Goal: Task Accomplishment & Management: Complete application form

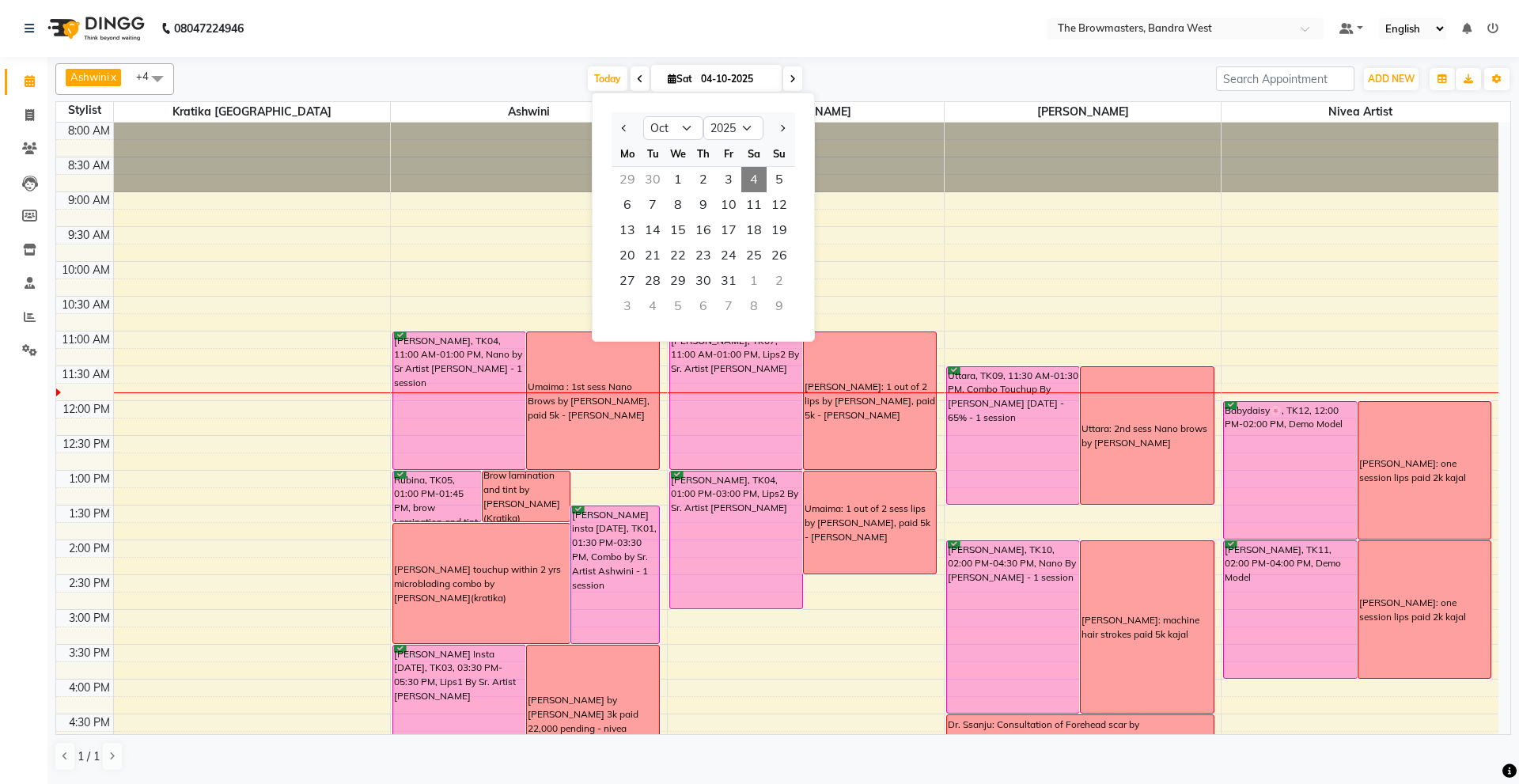
select select "10"
select select "2025"
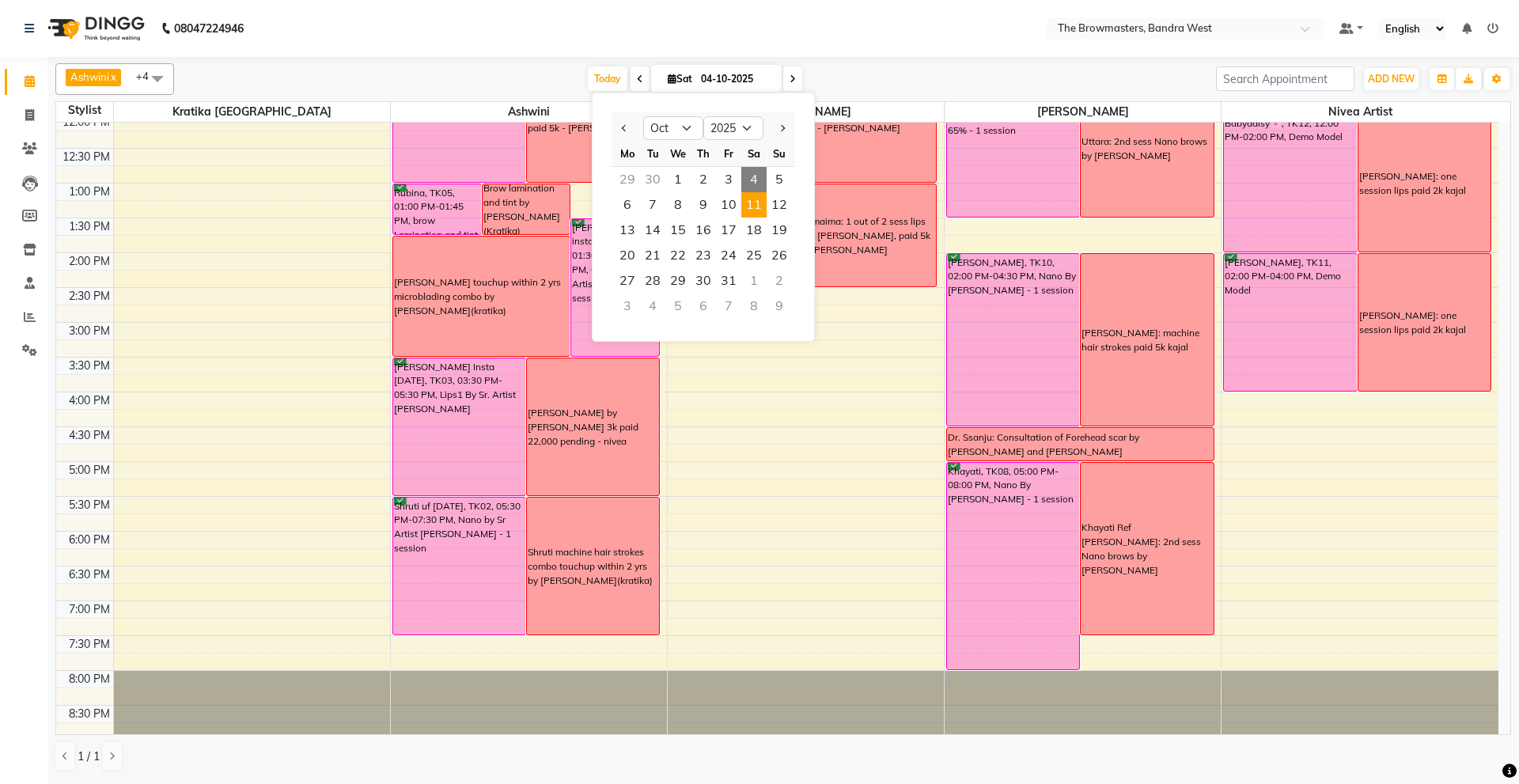
click at [756, 208] on span "11" at bounding box center [754, 204] width 25 height 25
type input "11-10-2025"
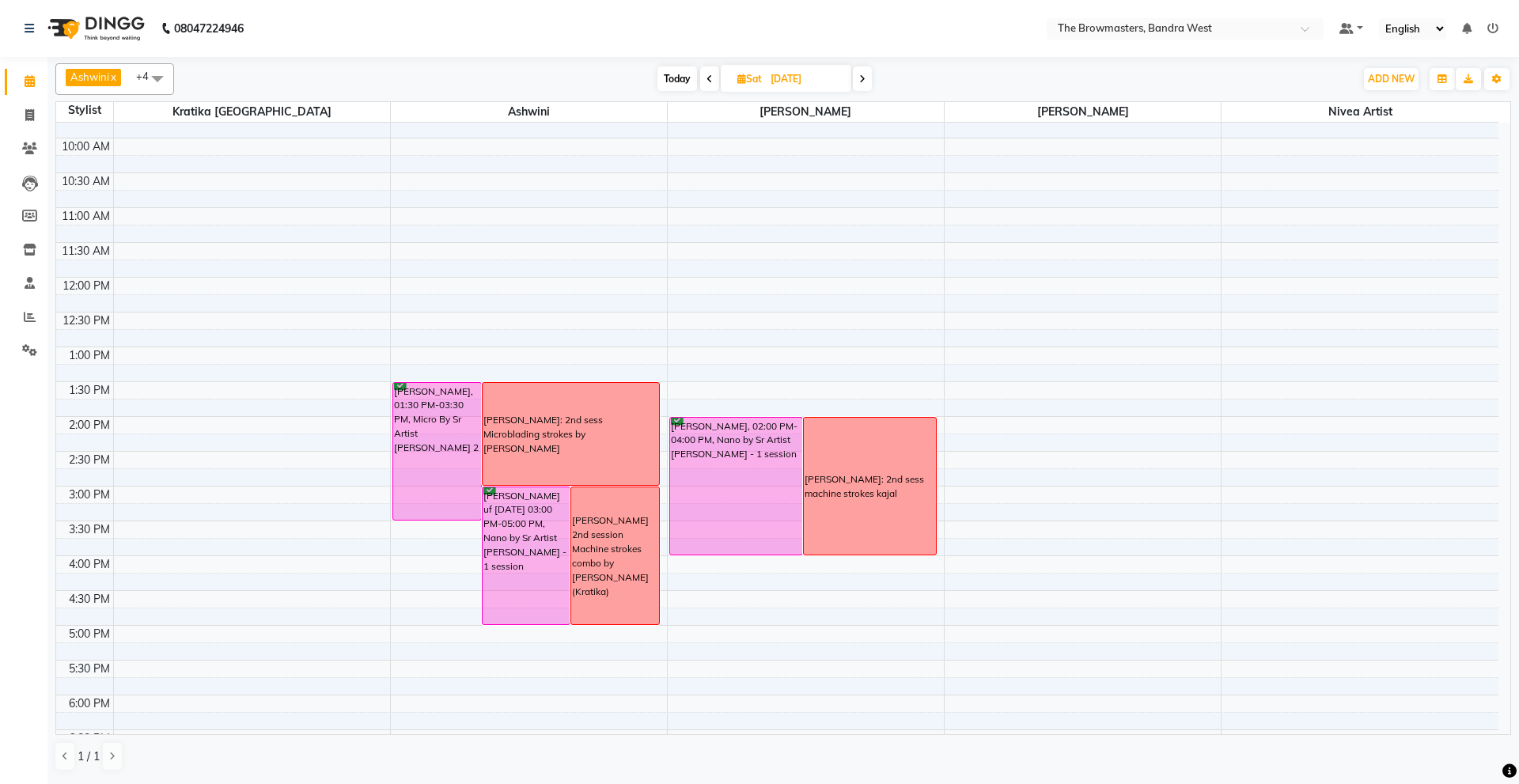
scroll to position [185, 0]
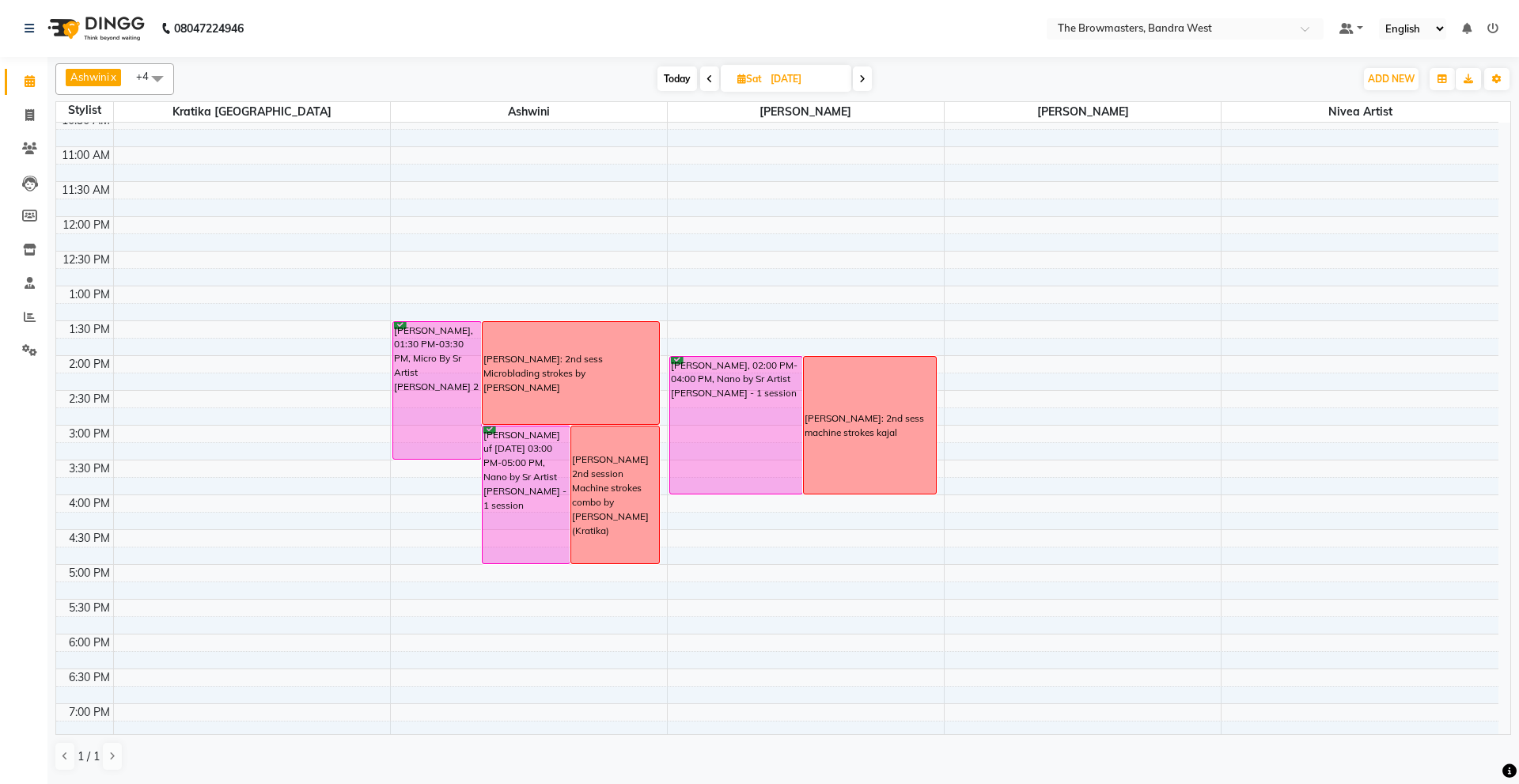
click at [796, 81] on input "11-10-2025" at bounding box center [805, 78] width 79 height 24
select select "10"
select select "2025"
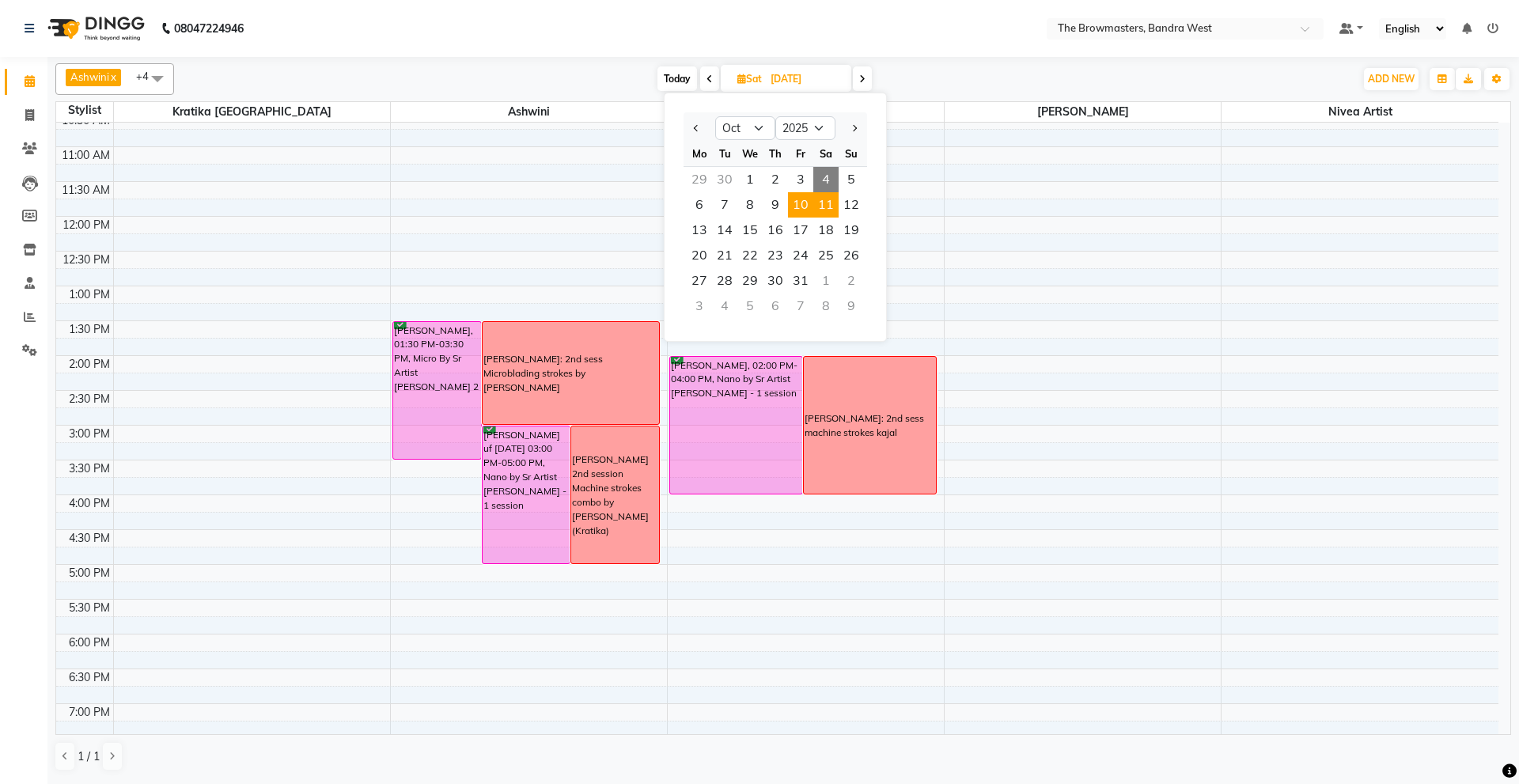
click at [804, 199] on span "10" at bounding box center [800, 204] width 25 height 25
type input "10-10-2025"
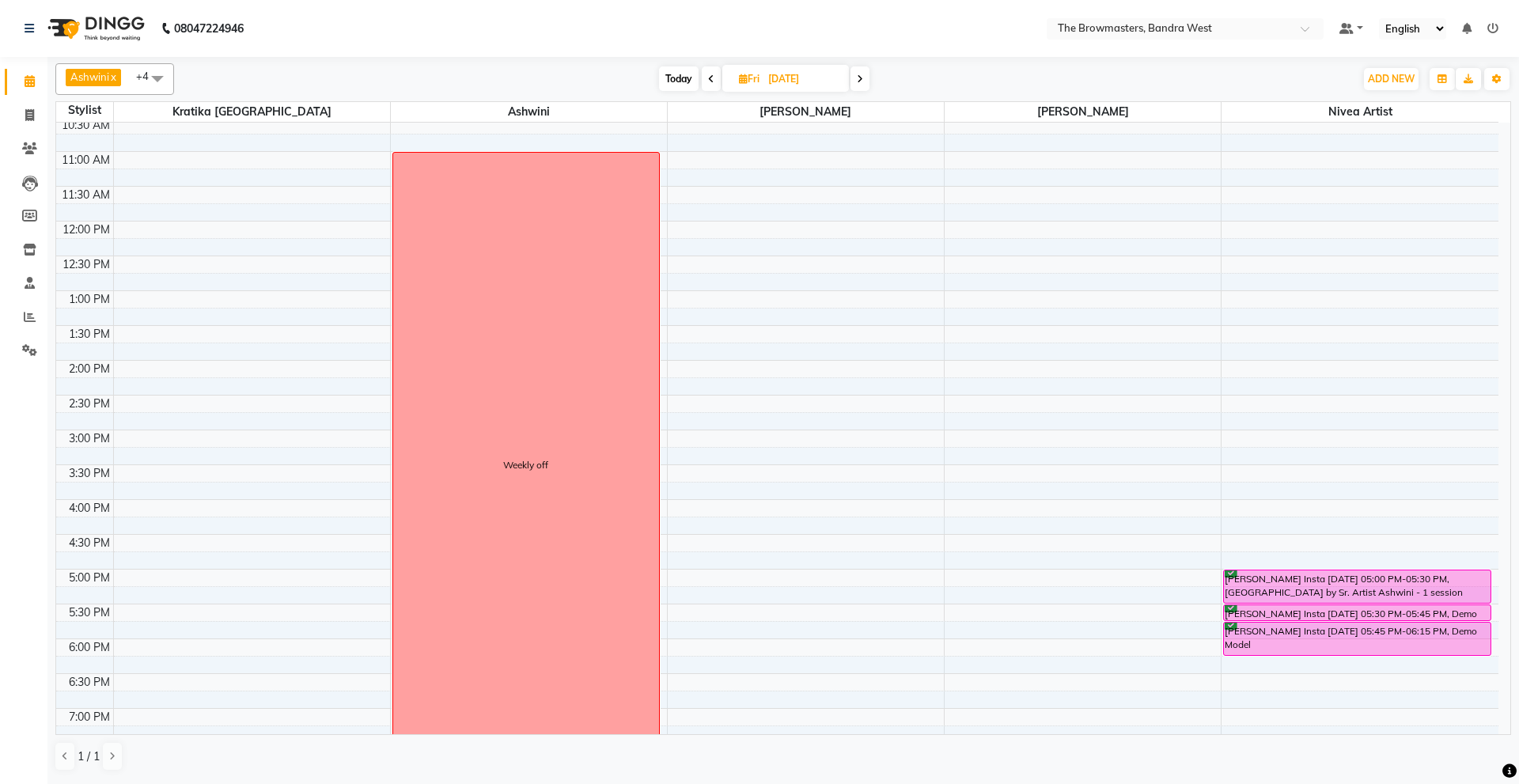
scroll to position [191, 0]
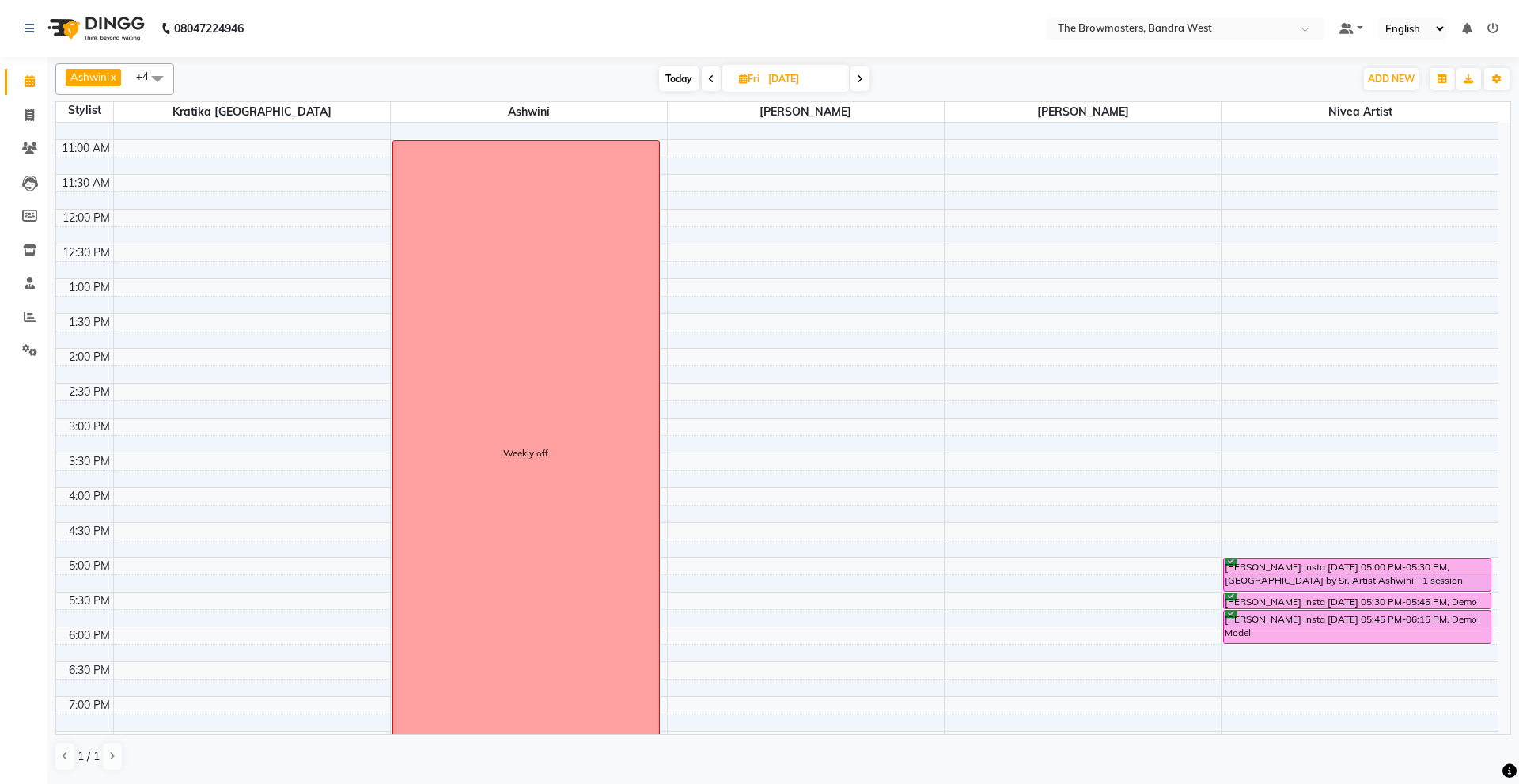
click at [793, 67] on input "10-10-2025" at bounding box center [803, 78] width 79 height 24
select select "10"
select select "2025"
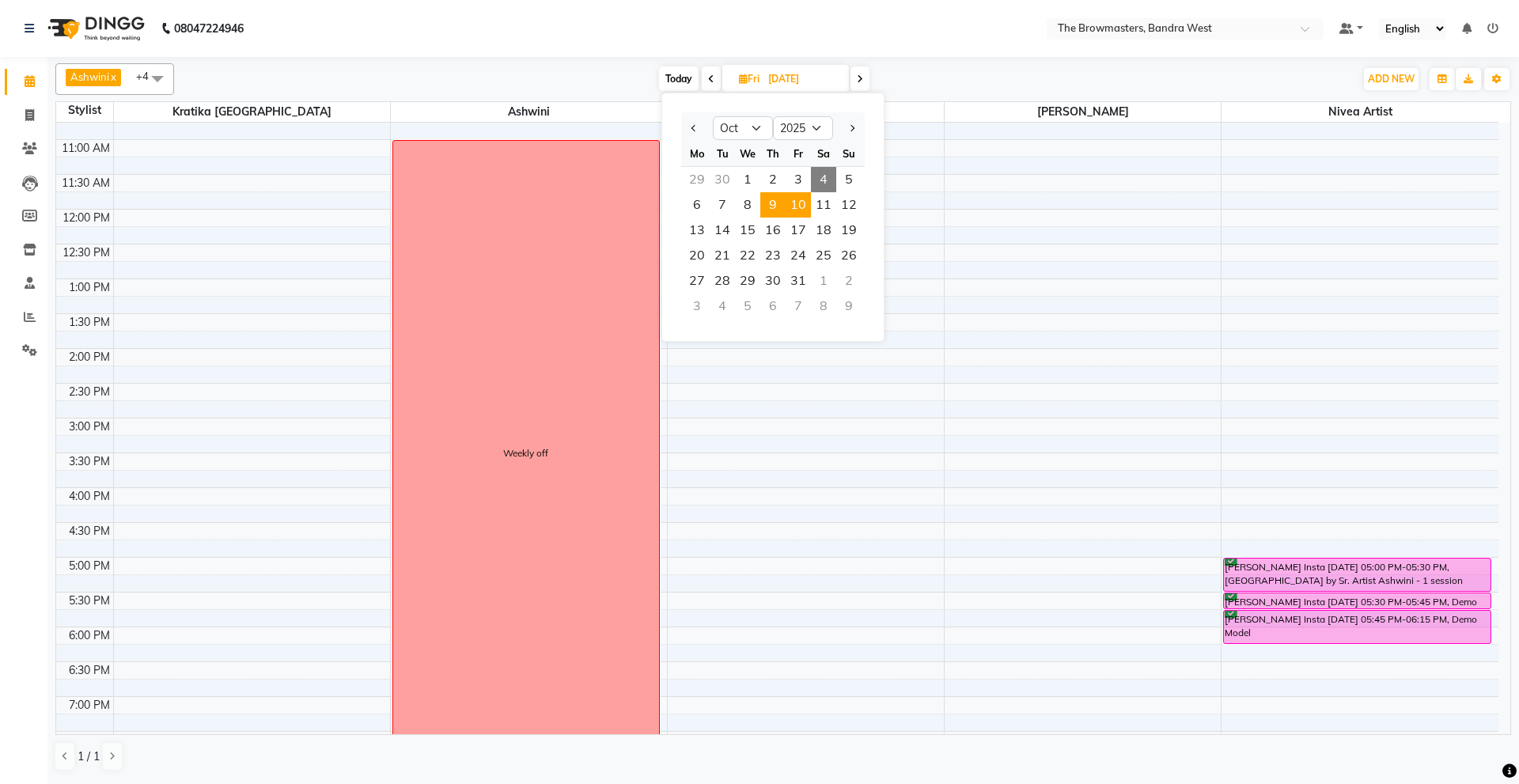
click at [763, 204] on span "9" at bounding box center [773, 204] width 25 height 25
type input "09-10-2025"
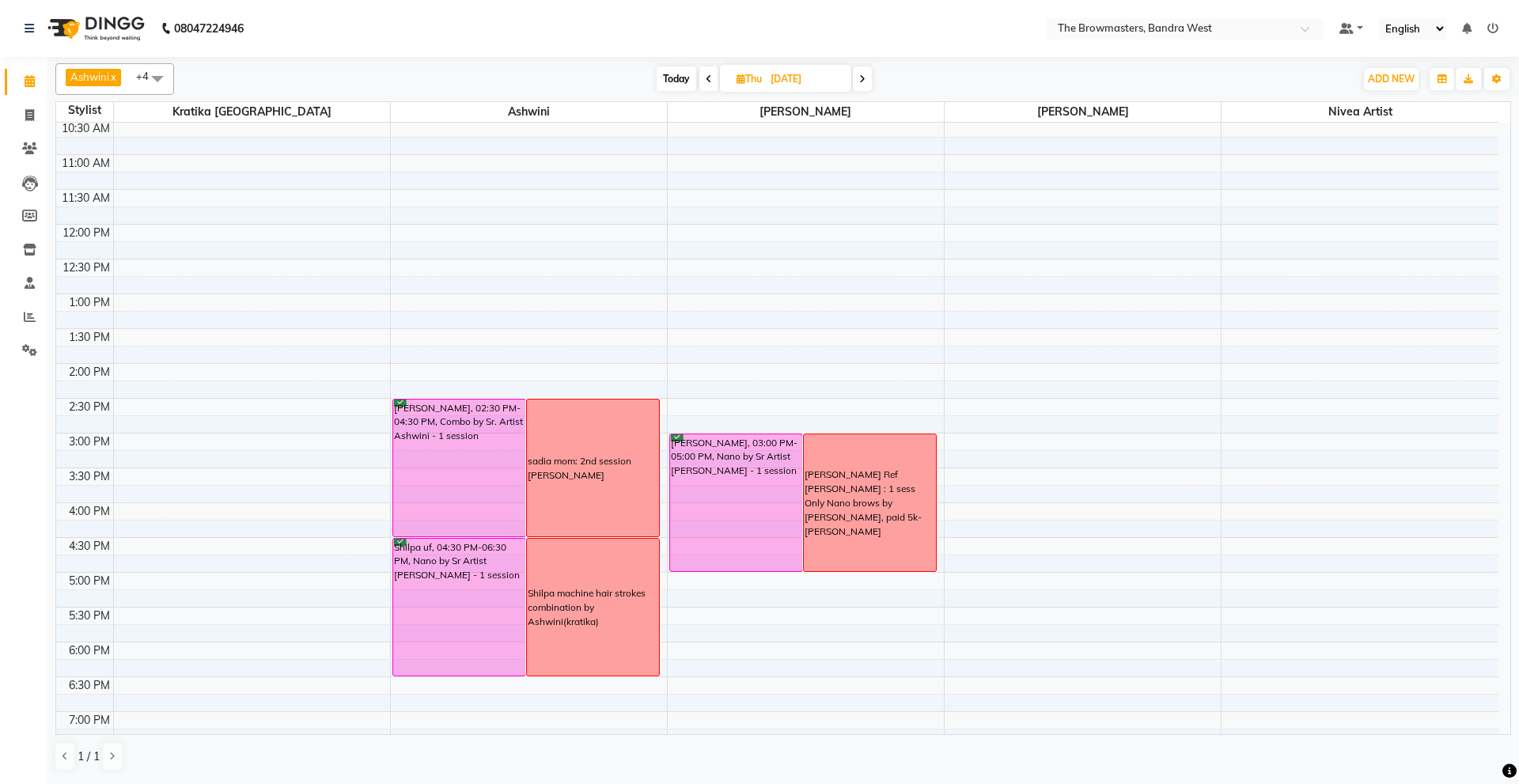
scroll to position [177, 0]
click at [793, 67] on input "09-10-2025" at bounding box center [805, 78] width 79 height 24
select select "10"
select select "2025"
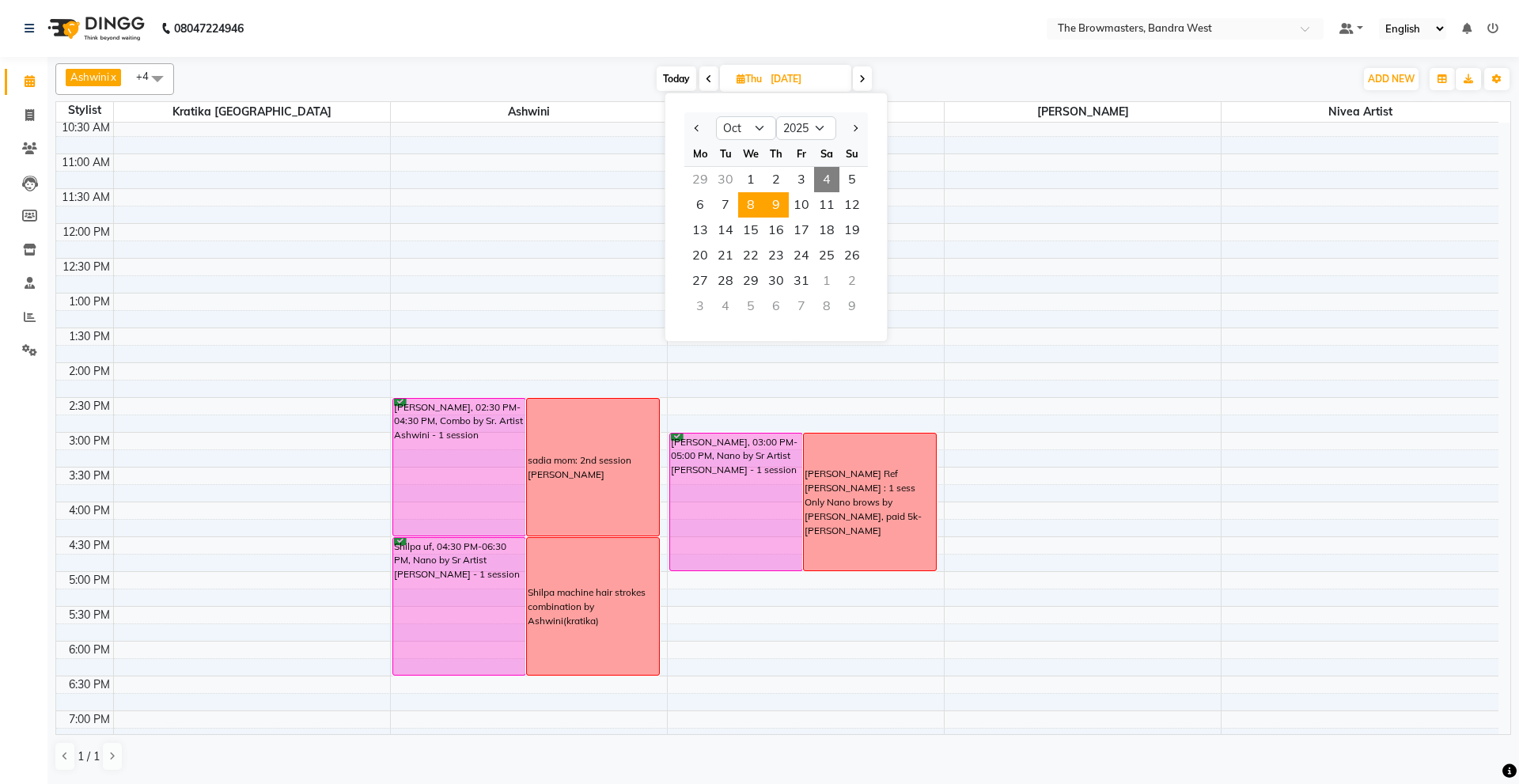
click at [749, 203] on span "8" at bounding box center [751, 204] width 25 height 25
type input "08-10-2025"
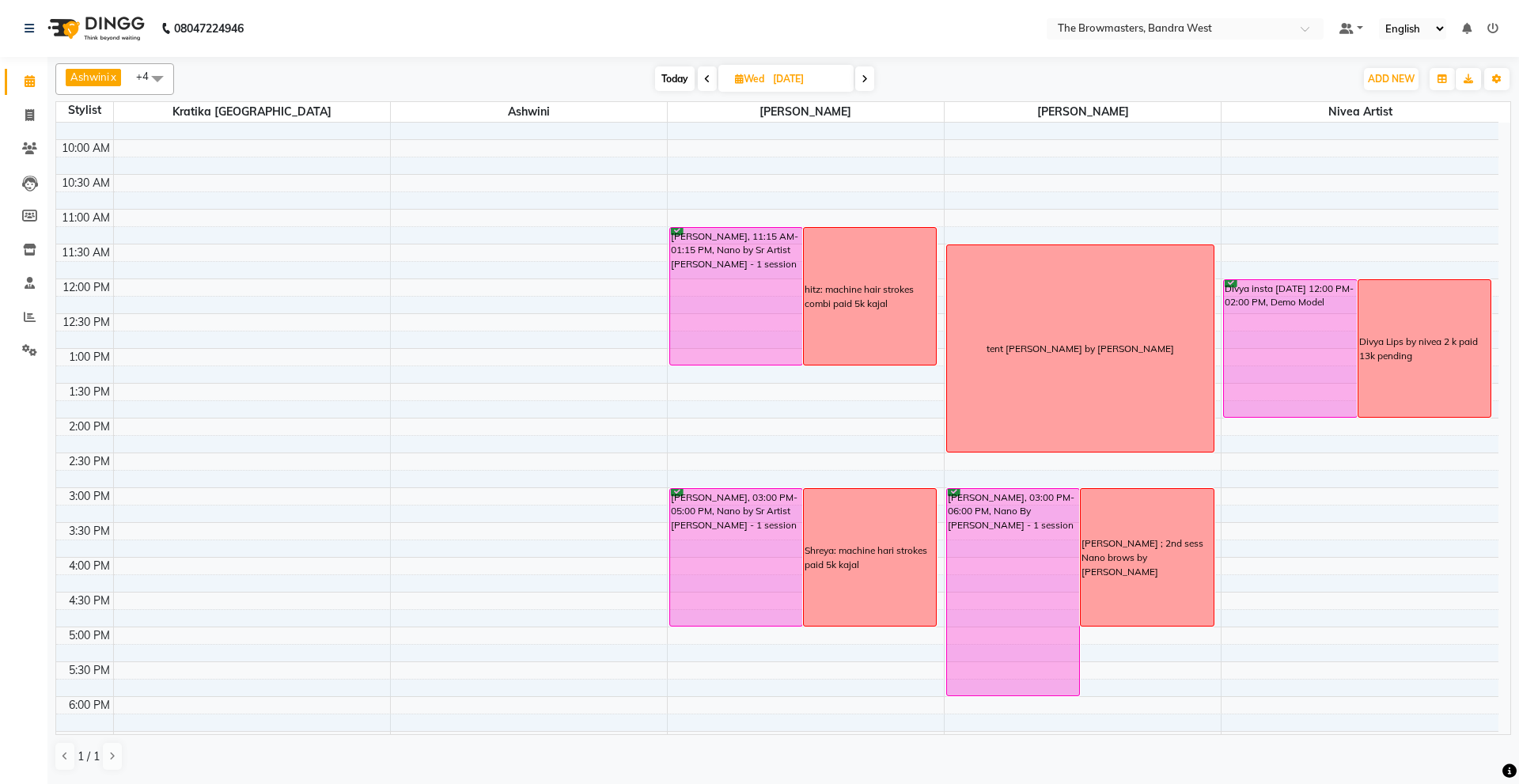
scroll to position [121, 0]
click at [786, 68] on input "08-10-2025" at bounding box center [808, 78] width 79 height 24
select select "10"
select select "2025"
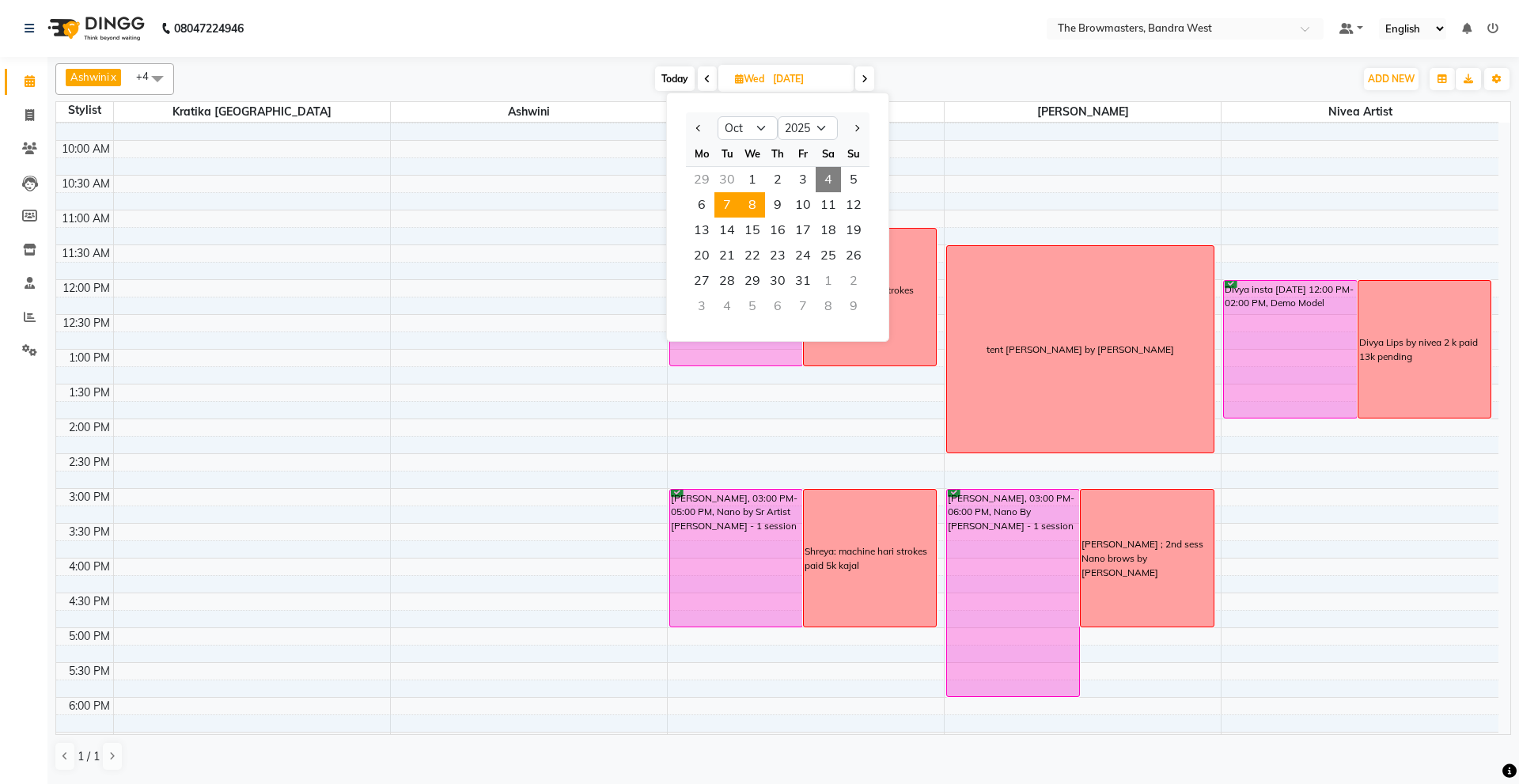
click at [727, 202] on span "7" at bounding box center [727, 204] width 25 height 25
type input "07-10-2025"
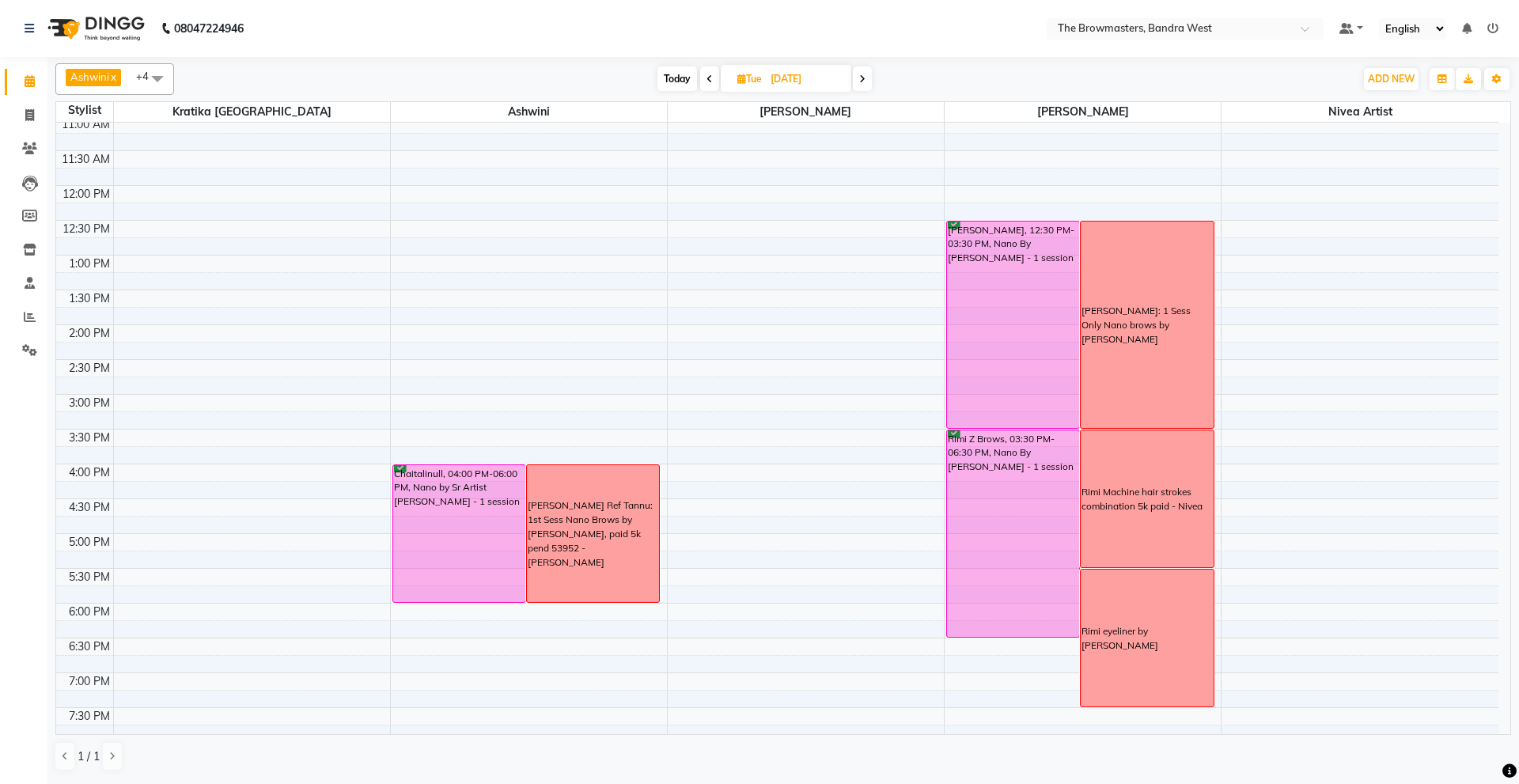
scroll to position [215, 0]
click at [777, 70] on input "07-10-2025" at bounding box center [805, 78] width 79 height 24
select select "10"
select select "2025"
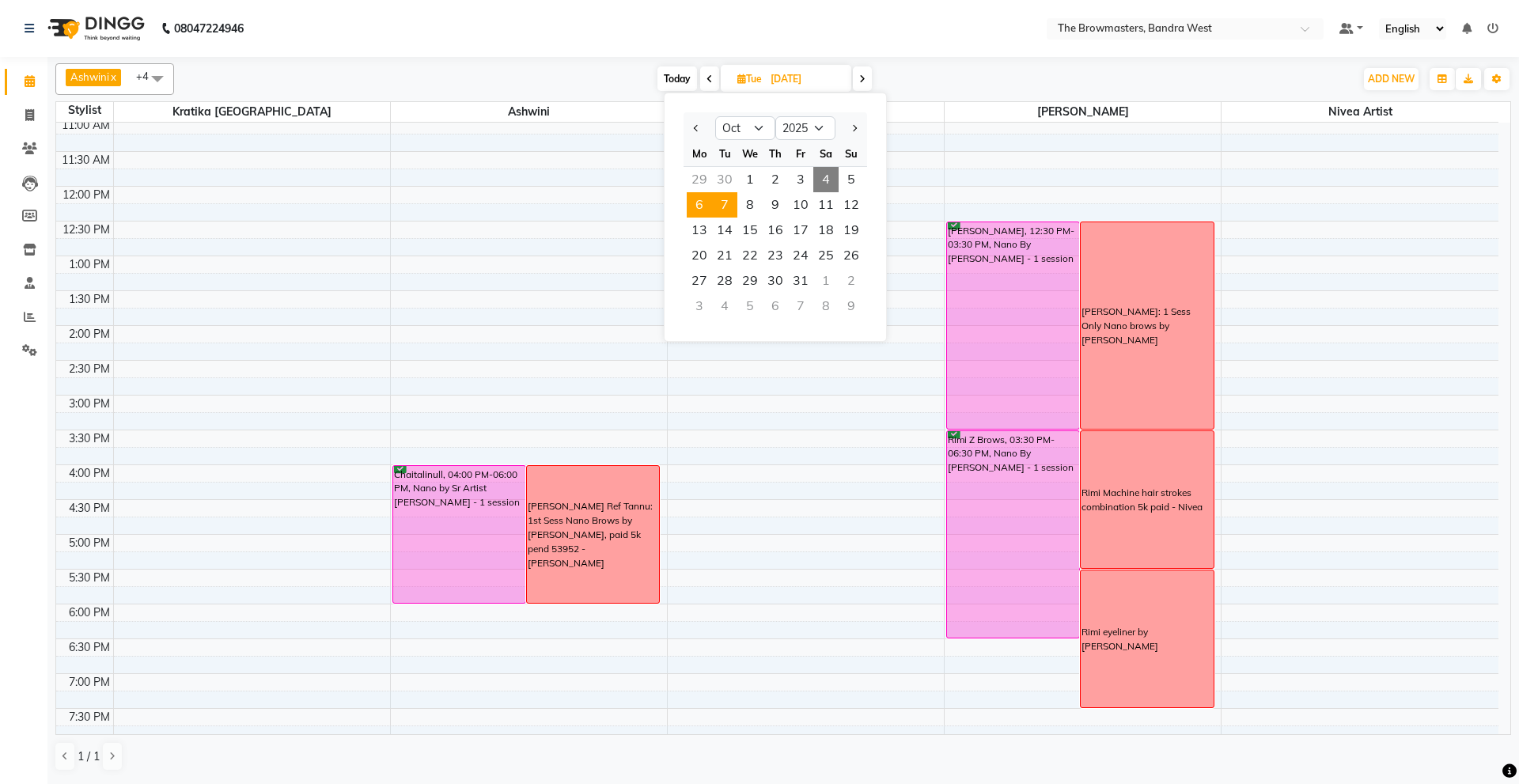
click at [707, 211] on span "6" at bounding box center [699, 204] width 25 height 25
type input "06-10-2025"
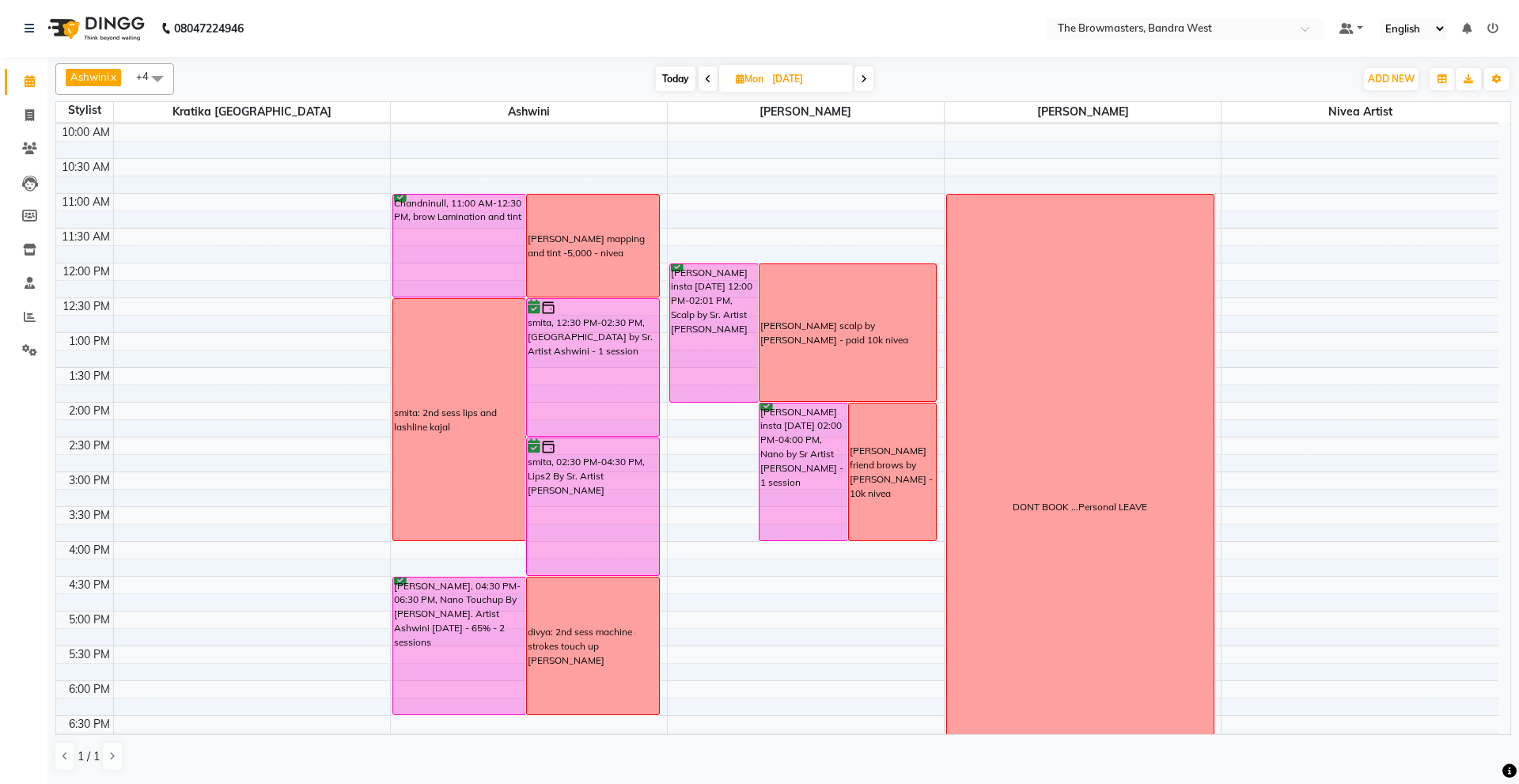
scroll to position [137, 0]
click at [795, 65] on span "Mon 06-10-2025" at bounding box center [786, 78] width 134 height 27
click at [801, 83] on input "06-10-2025" at bounding box center [807, 78] width 79 height 24
select select "10"
select select "2025"
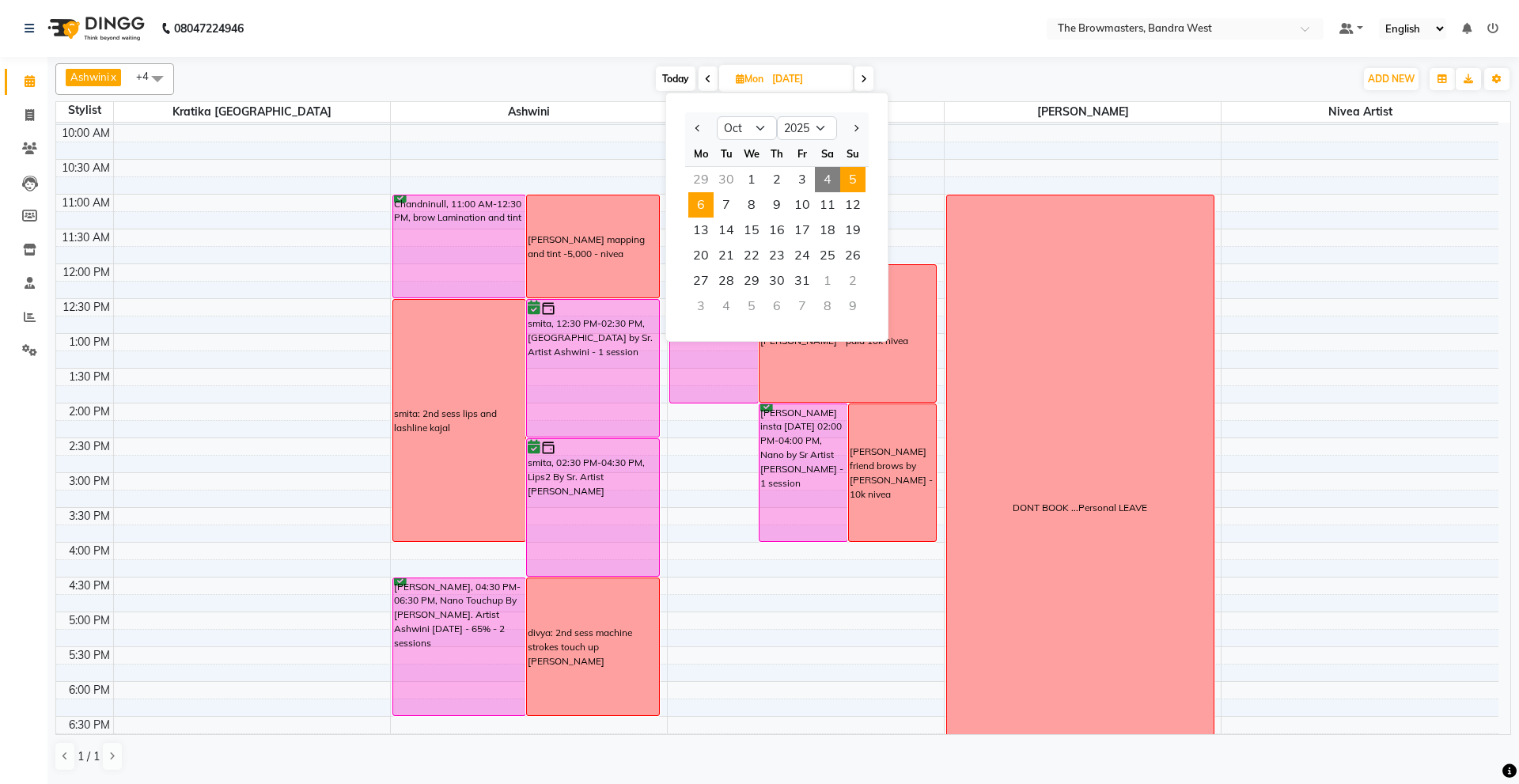
click at [850, 176] on span "5" at bounding box center [853, 179] width 25 height 25
type input "05-10-2025"
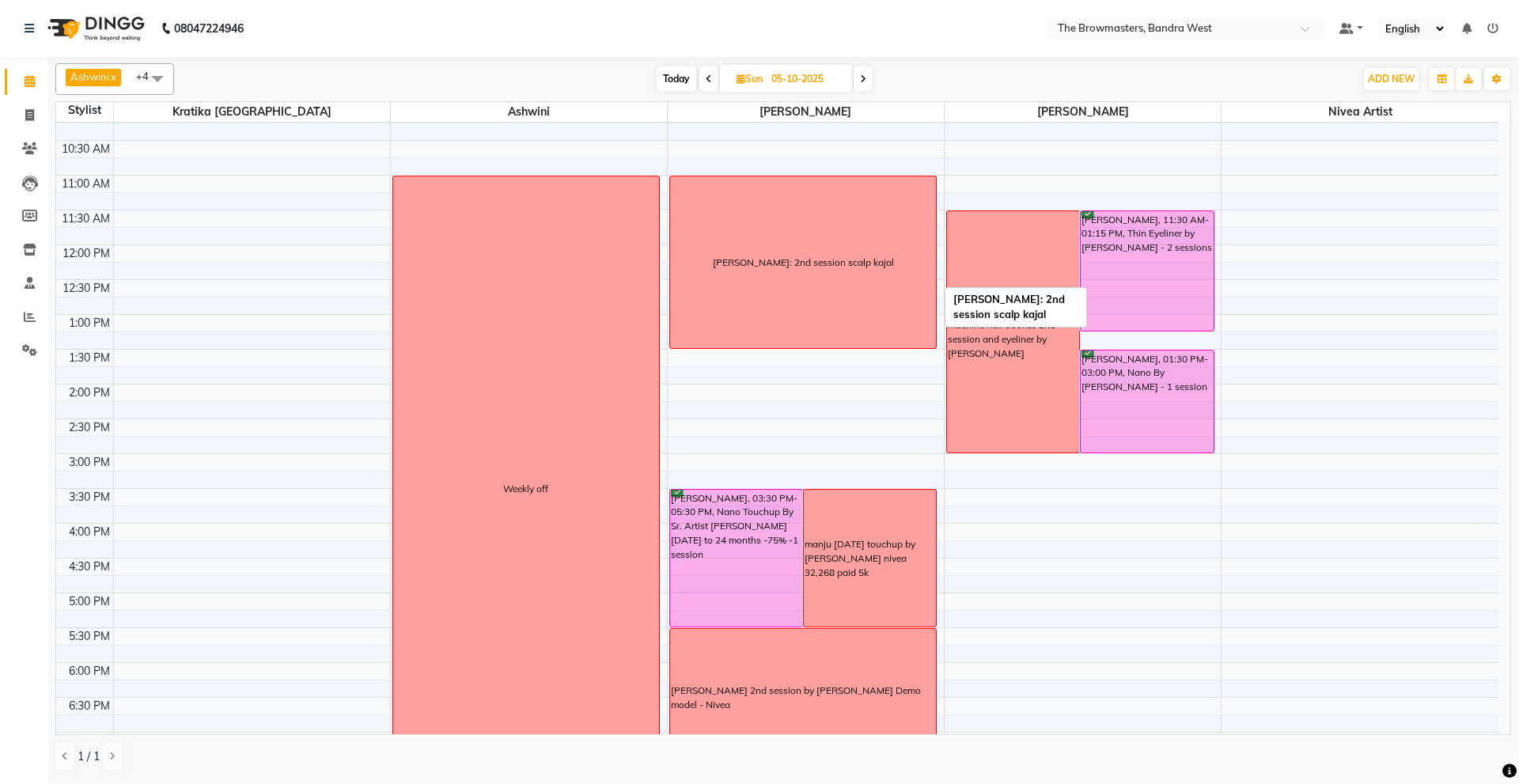
scroll to position [154, 0]
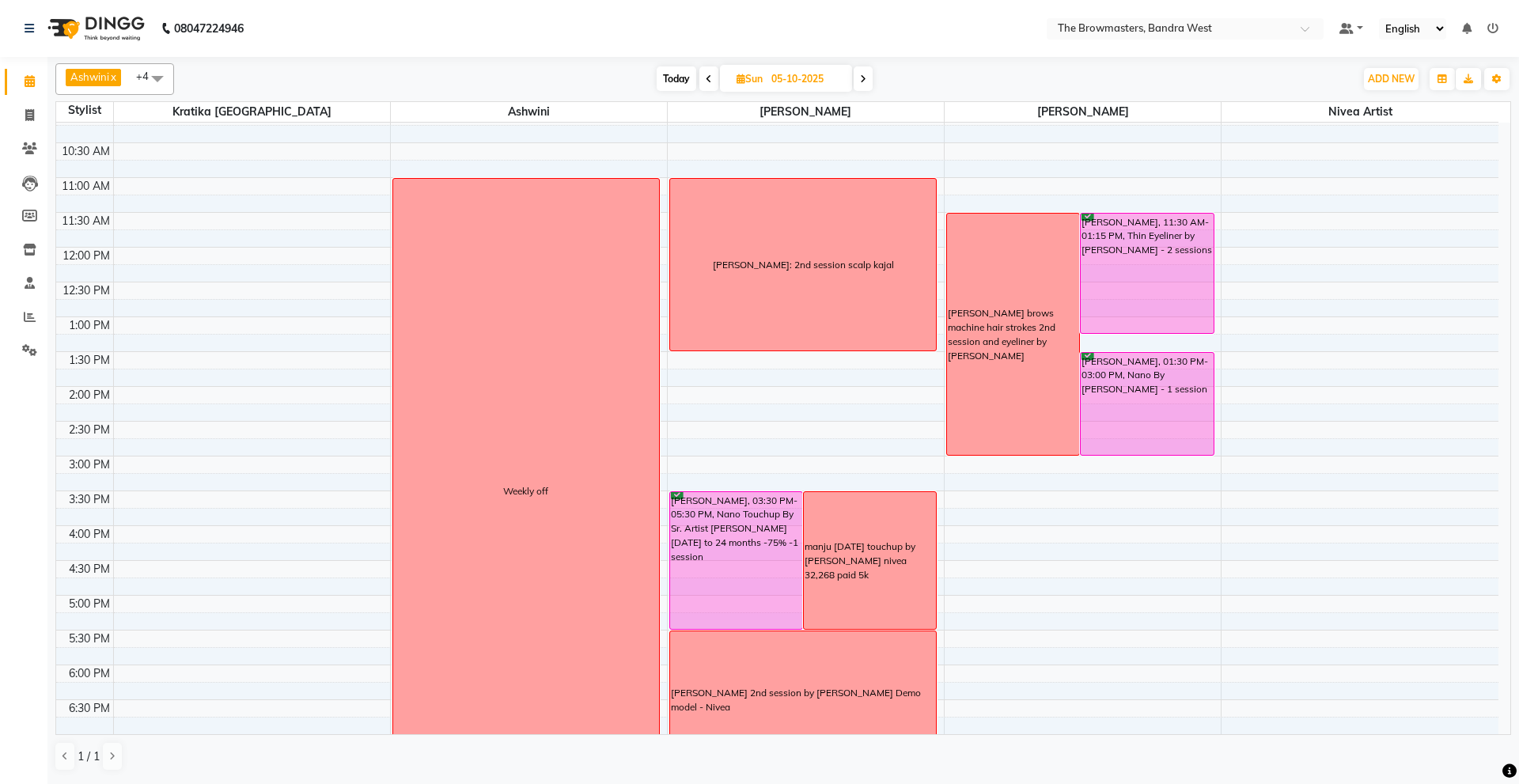
click at [804, 82] on input "05-10-2025" at bounding box center [806, 78] width 79 height 24
select select "10"
select select "2025"
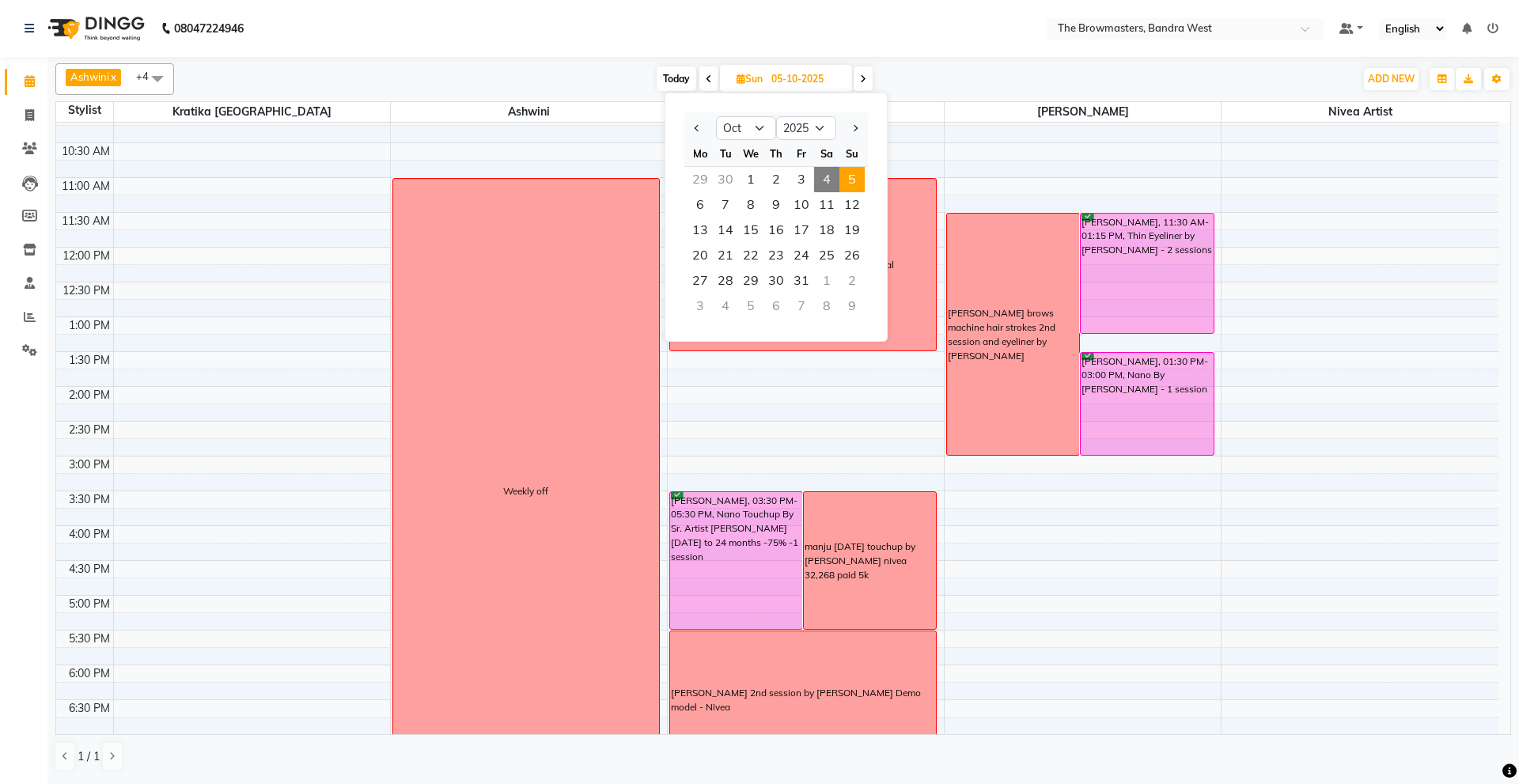
click at [821, 180] on span "4" at bounding box center [826, 179] width 25 height 25
type input "04-10-2025"
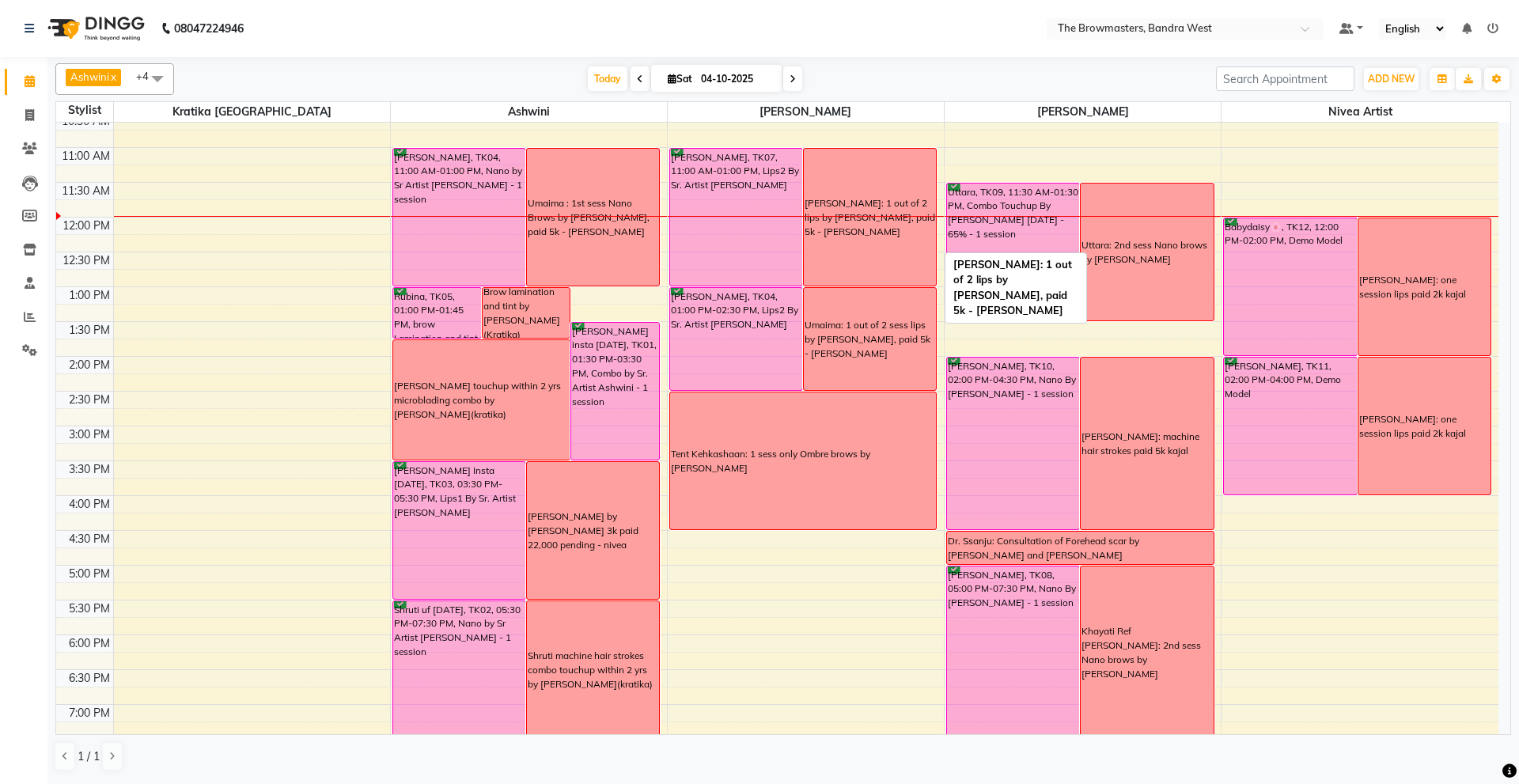
scroll to position [183, 0]
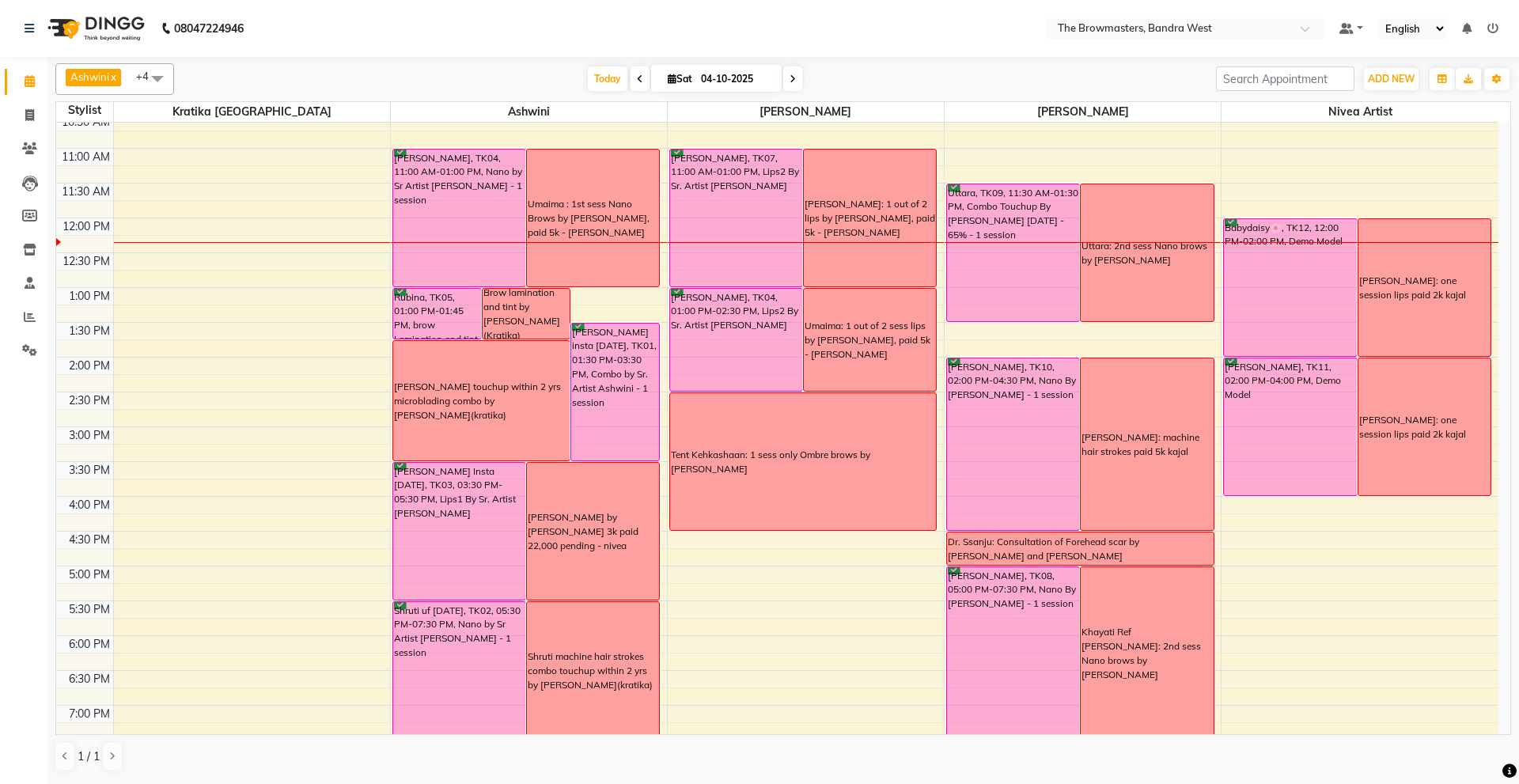
click at [719, 78] on input "04-10-2025" at bounding box center [736, 78] width 79 height 24
select select "10"
select select "2025"
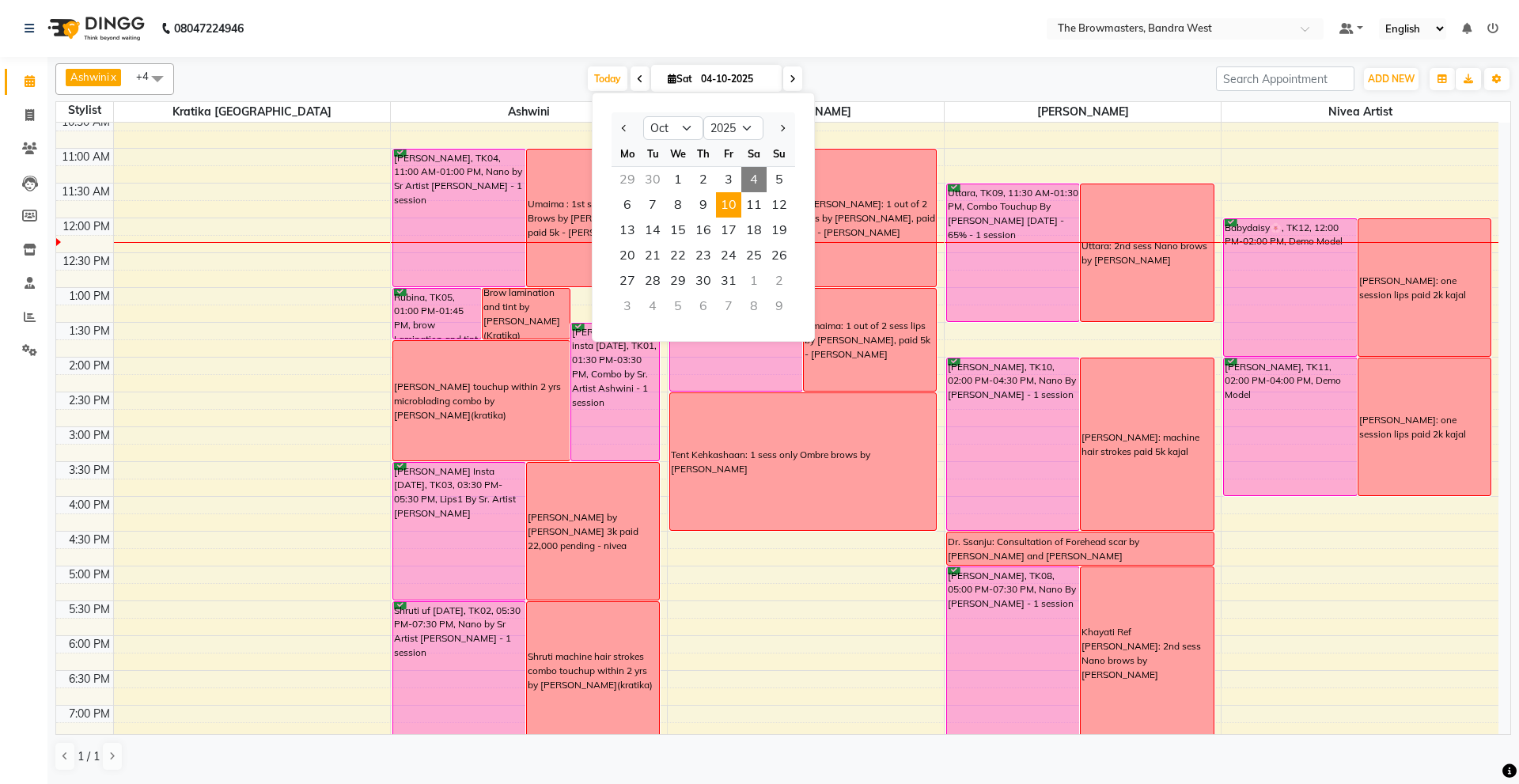
click at [733, 200] on span "10" at bounding box center [728, 204] width 25 height 25
type input "10-10-2025"
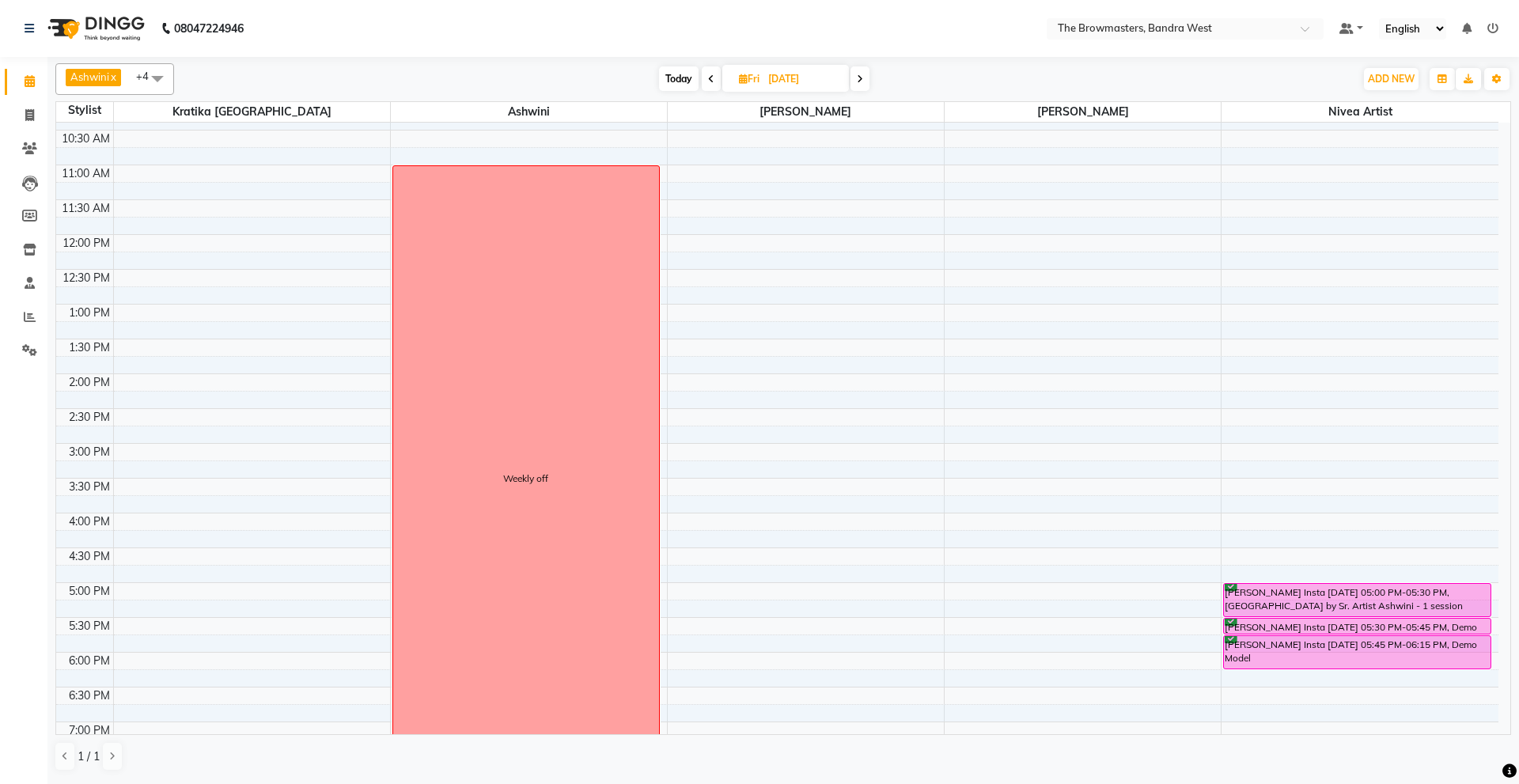
scroll to position [167, 0]
click at [704, 176] on div "8:00 AM 8:30 AM 9:00 AM 9:30 AM 10:00 AM 10:30 AM 11:00 AM 11:30 AM 12:00 PM 12…" at bounding box center [777, 408] width 1442 height 905
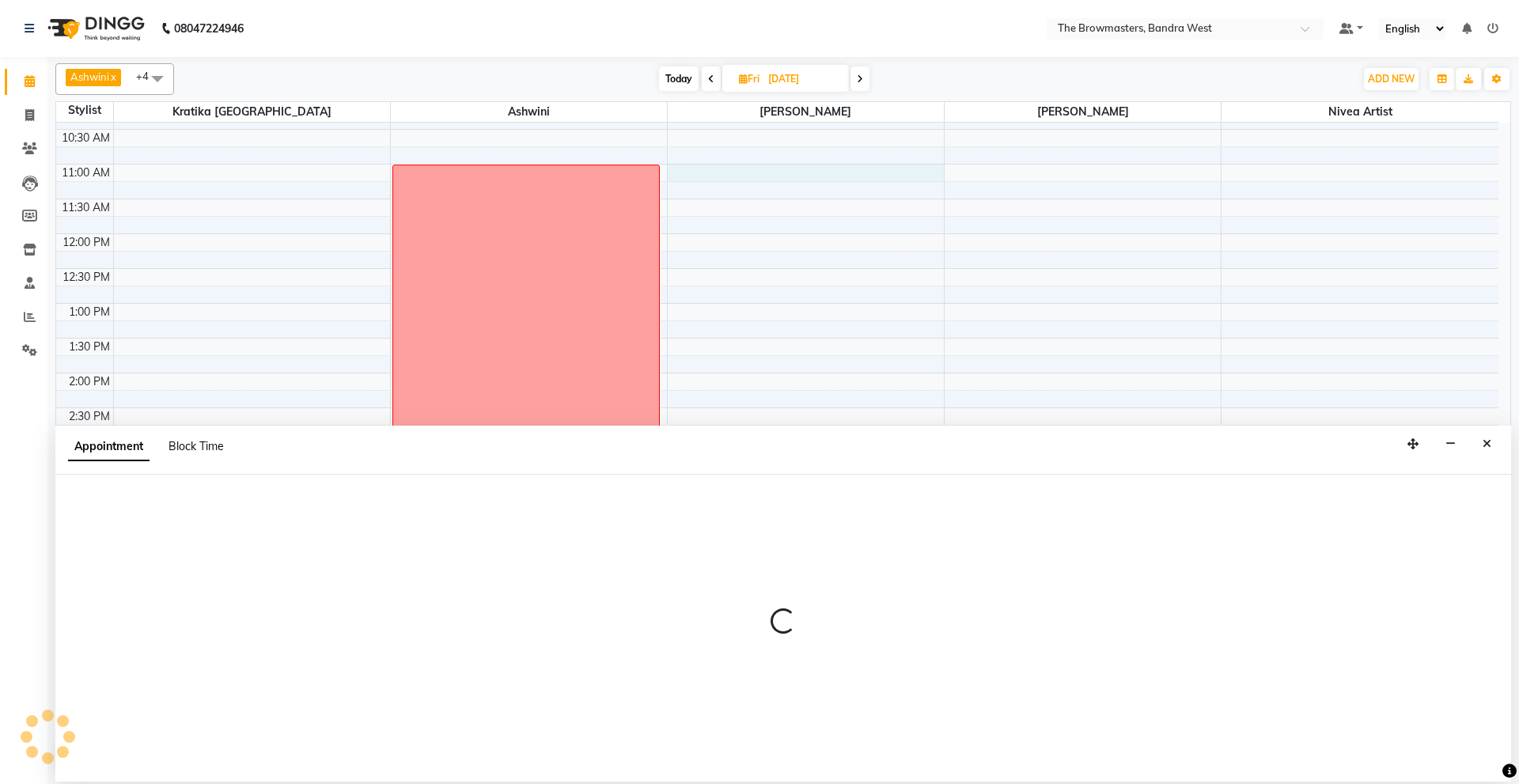
select select "64307"
select select "660"
select select "tentative"
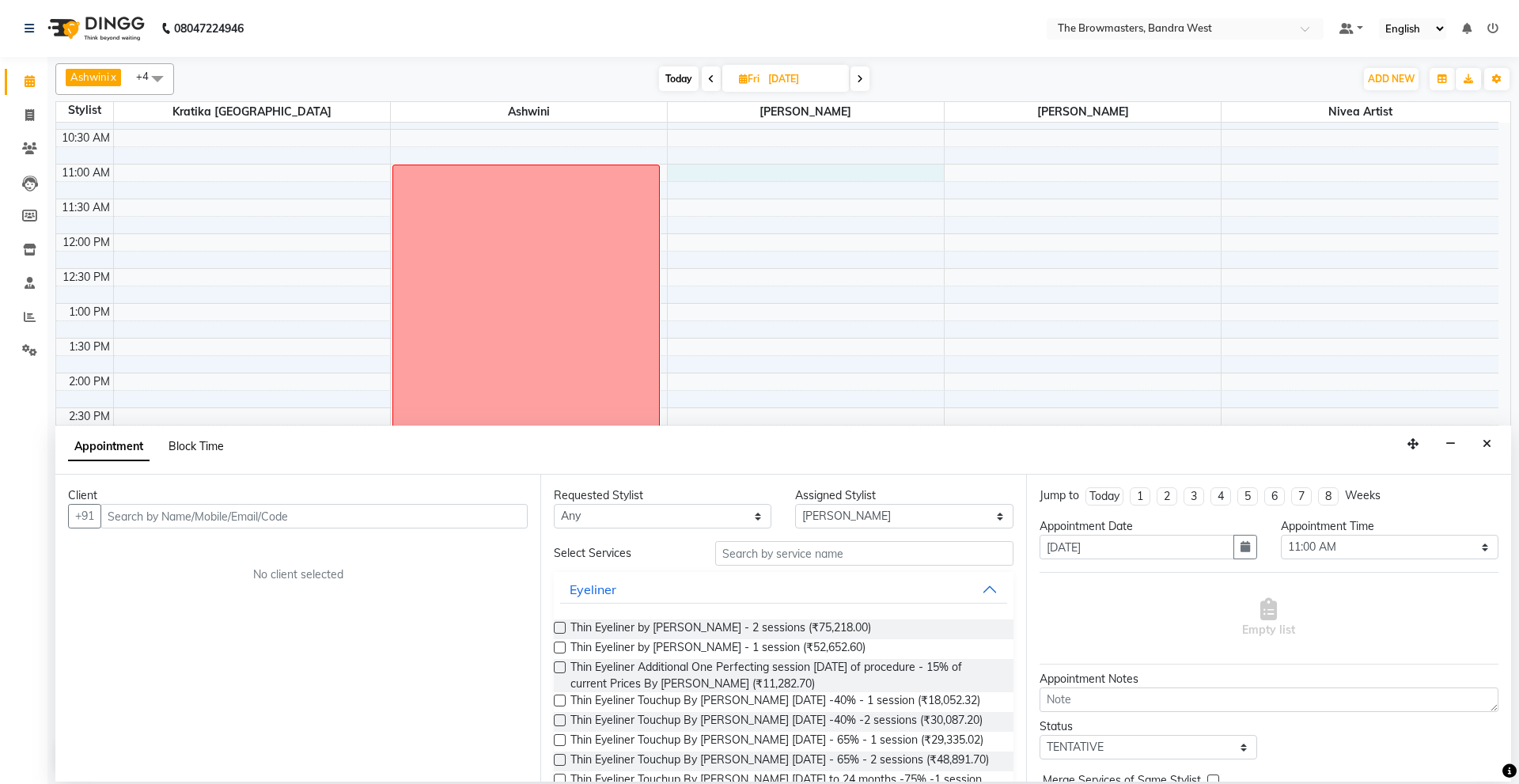
click at [207, 449] on span "Block Time" at bounding box center [196, 446] width 56 height 14
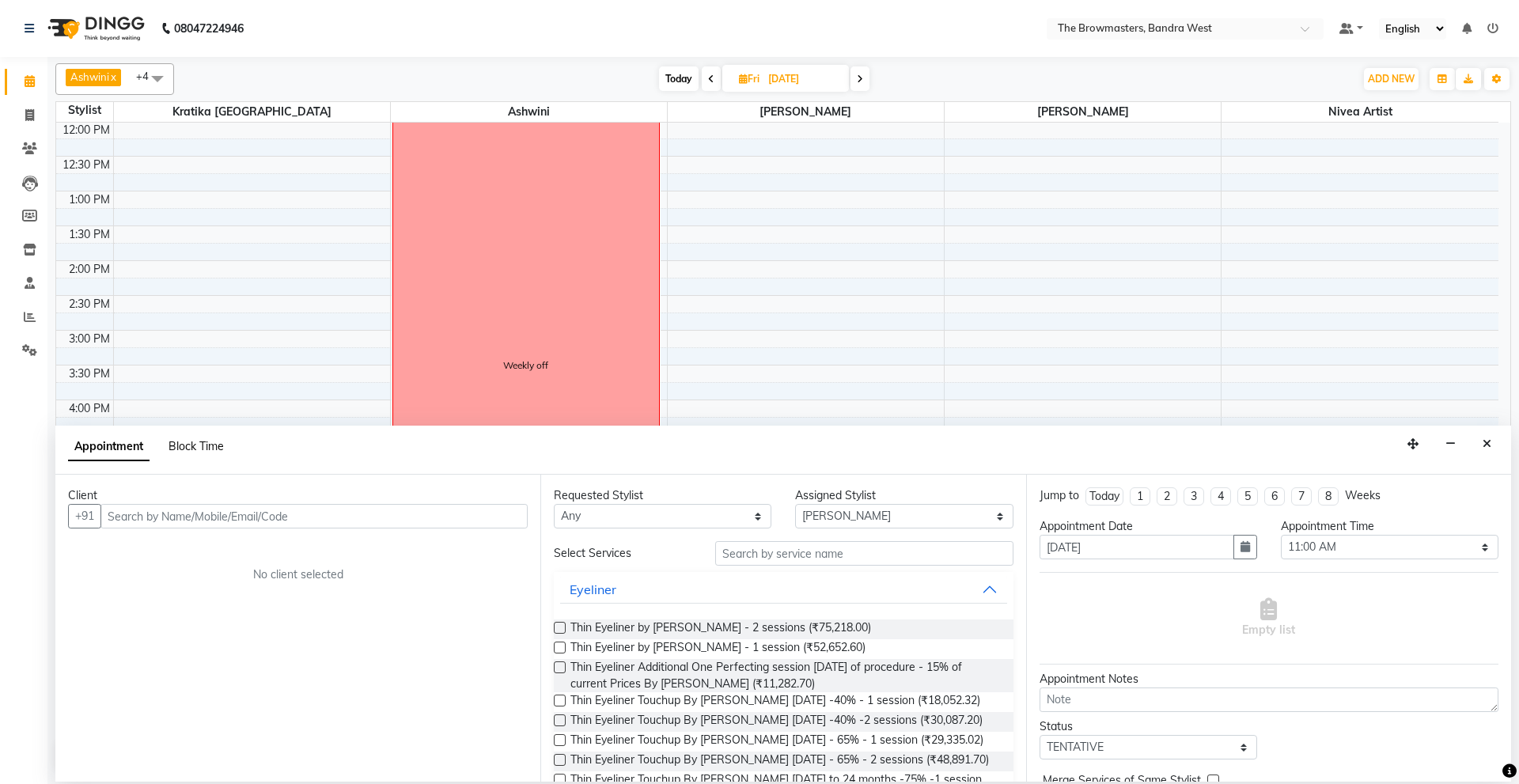
select select "64307"
select select "660"
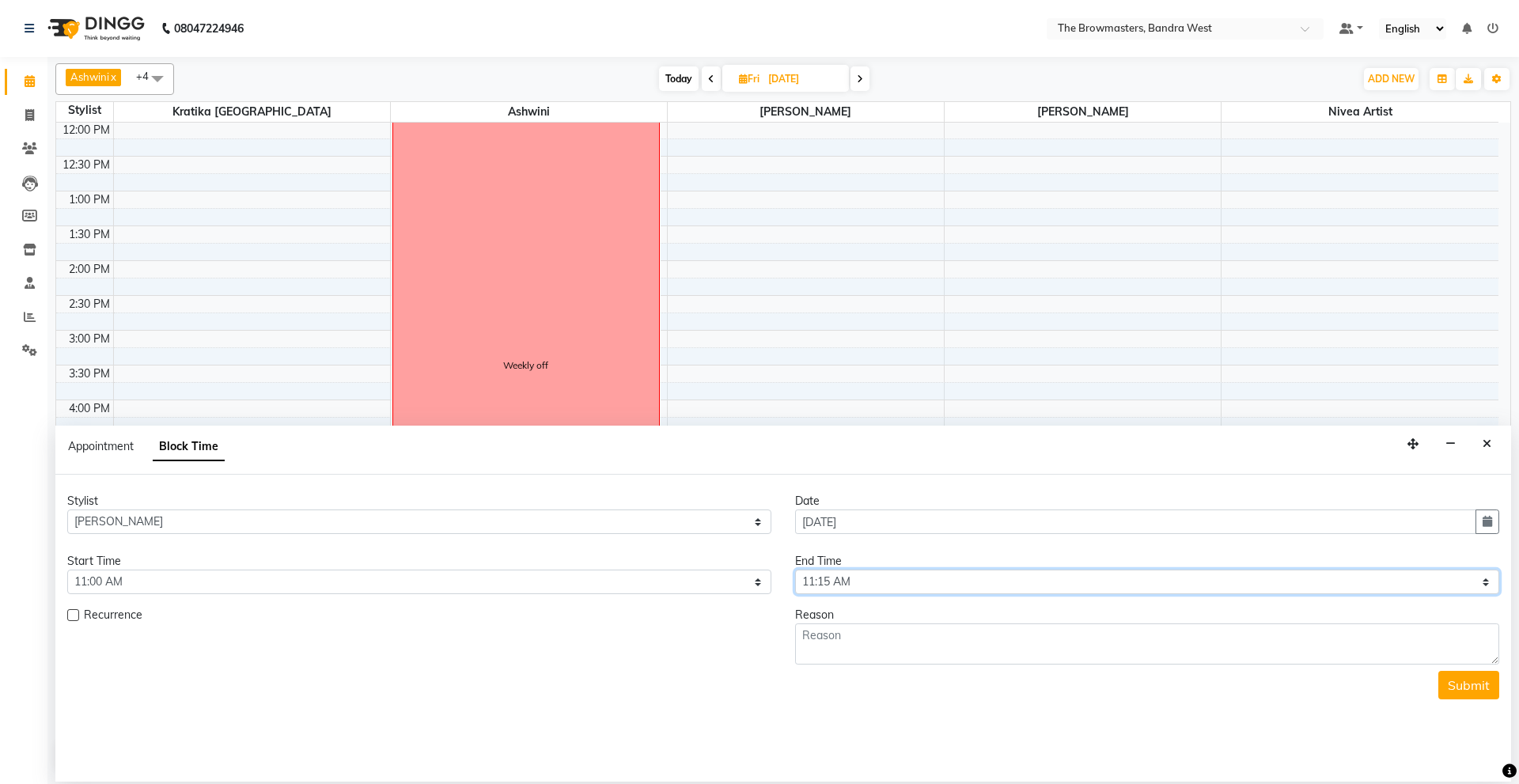
click at [854, 578] on select "Select 09:00 AM 09:15 AM 09:30 AM 09:45 AM 10:00 AM 10:15 AM 10:30 AM 10:45 AM …" at bounding box center [1147, 582] width 704 height 24
select select "780"
click at [795, 570] on select "Select 09:00 AM 09:15 AM 09:30 AM 09:45 AM 10:00 AM 10:15 AM 10:30 AM 10:45 AM …" at bounding box center [1147, 582] width 704 height 24
click at [810, 642] on textarea at bounding box center [1147, 644] width 704 height 41
click at [821, 637] on textarea "tent lips by roshni" at bounding box center [1147, 644] width 704 height 41
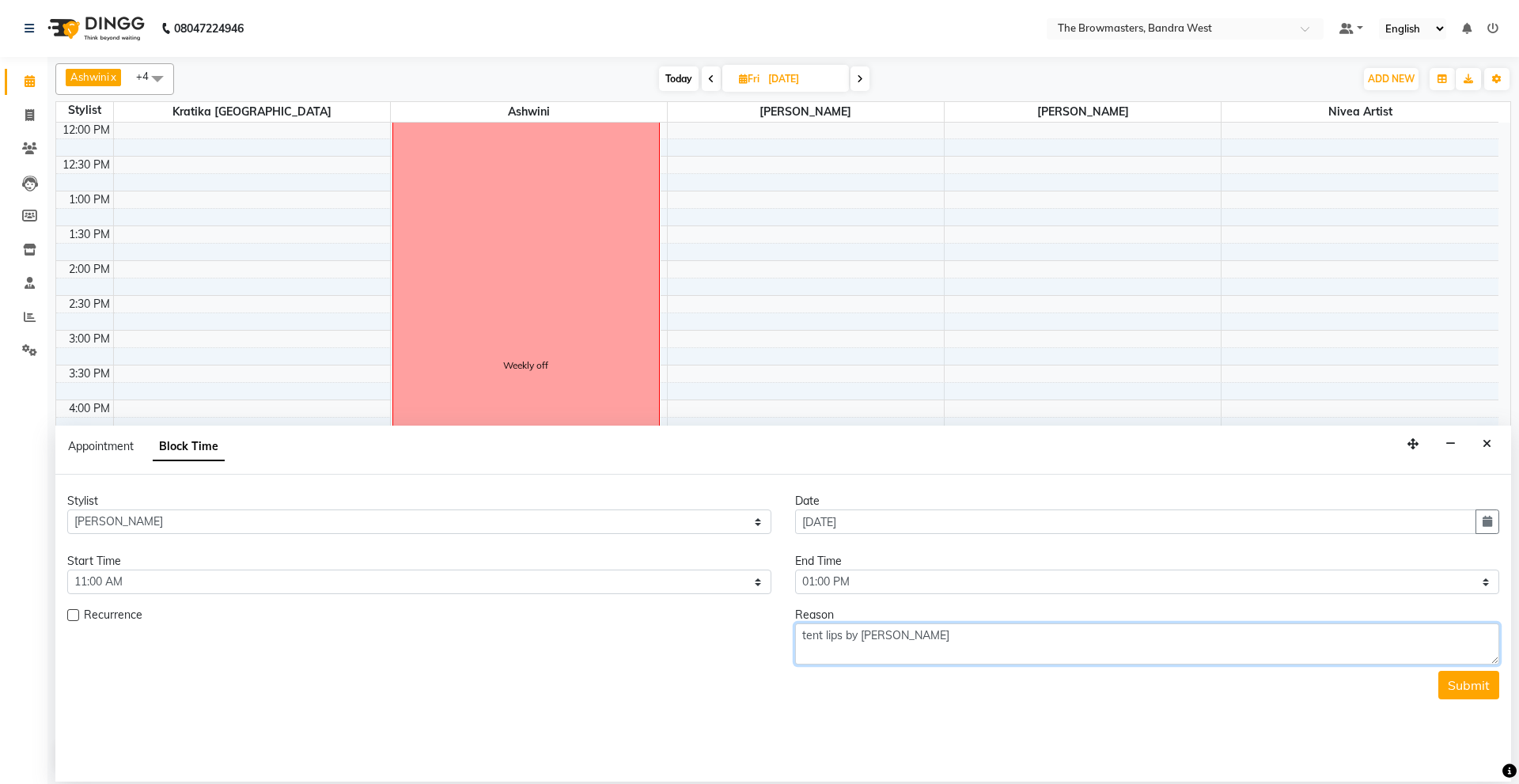
click at [826, 632] on textarea "tent lips by roshni" at bounding box center [1147, 644] width 704 height 41
click at [940, 636] on textarea "tent Uma lips by roshni" at bounding box center [1147, 644] width 704 height 41
type textarea "tent Uma lips by roshni(Kratika)"
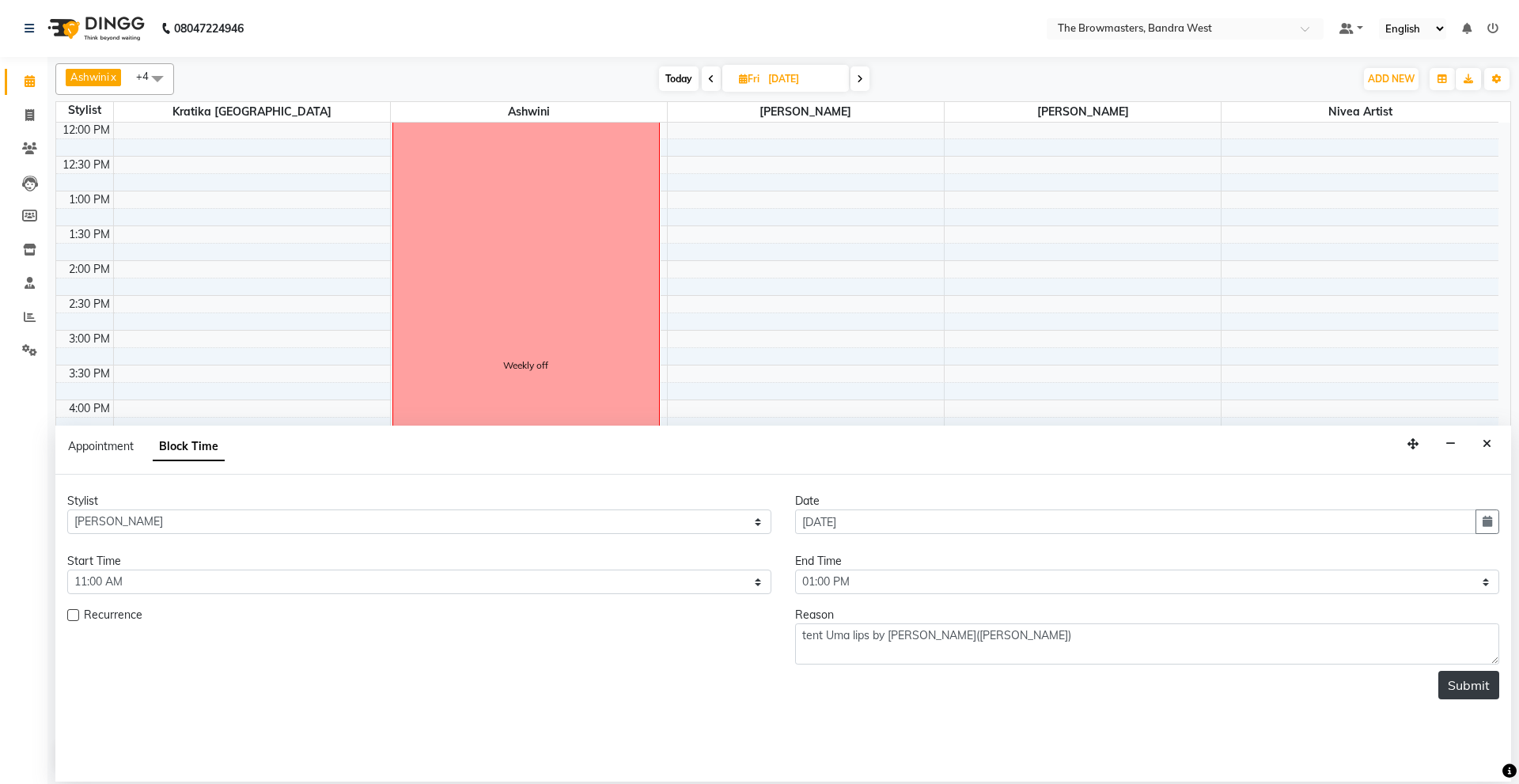
click at [1476, 696] on button "Submit" at bounding box center [1469, 685] width 61 height 29
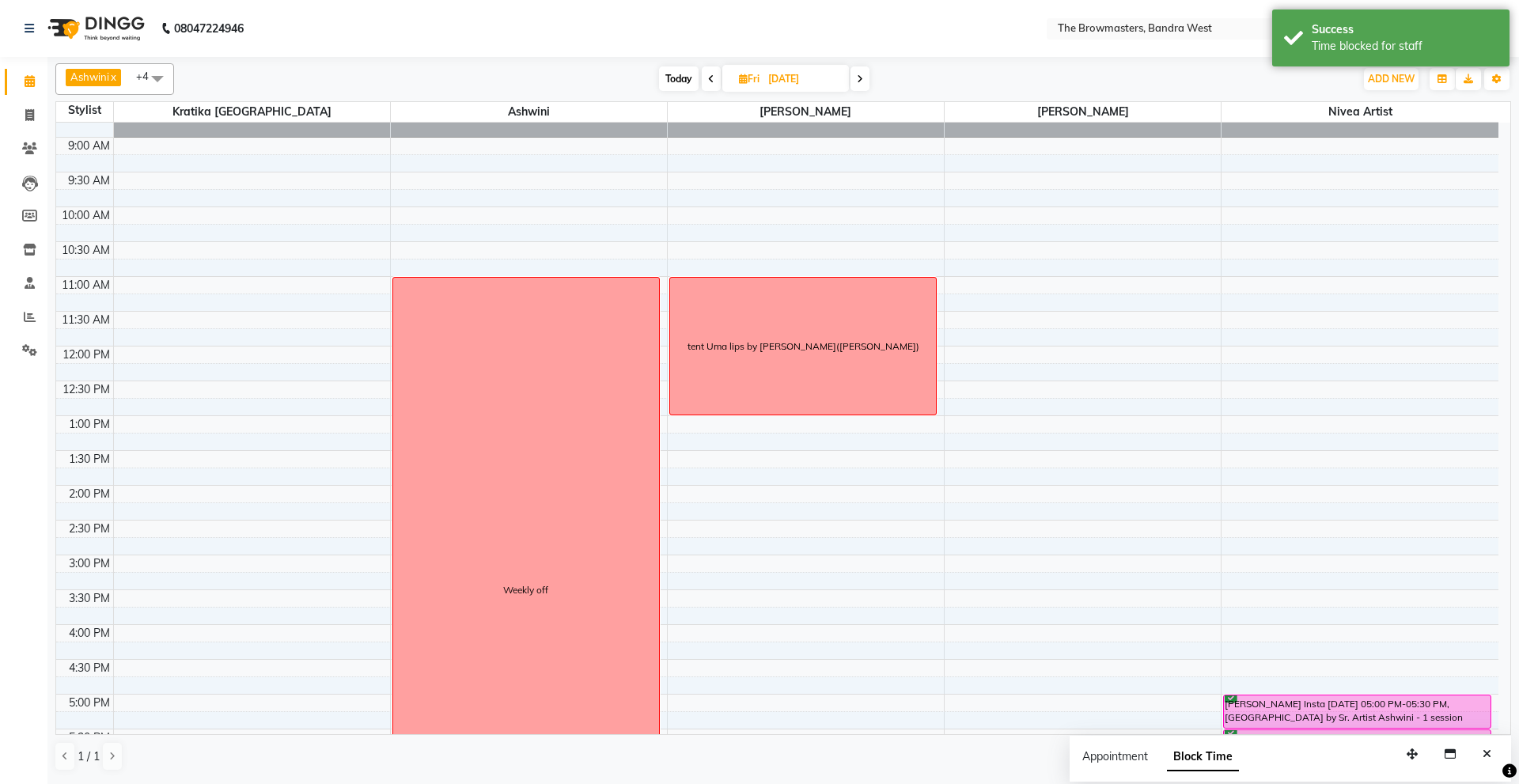
scroll to position [47, 0]
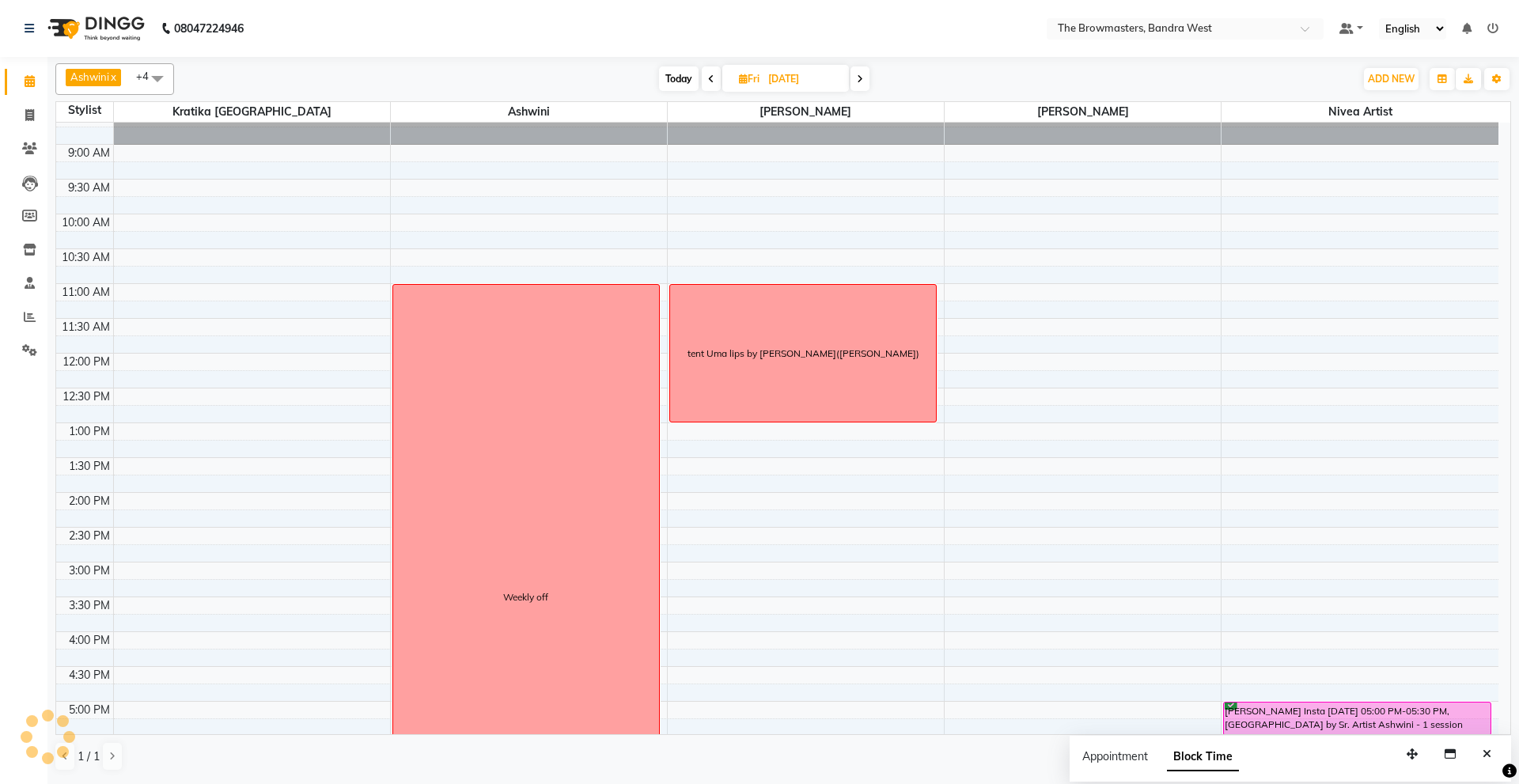
click at [796, 71] on input "10-10-2025" at bounding box center [803, 78] width 79 height 24
select select "10"
select select "2025"
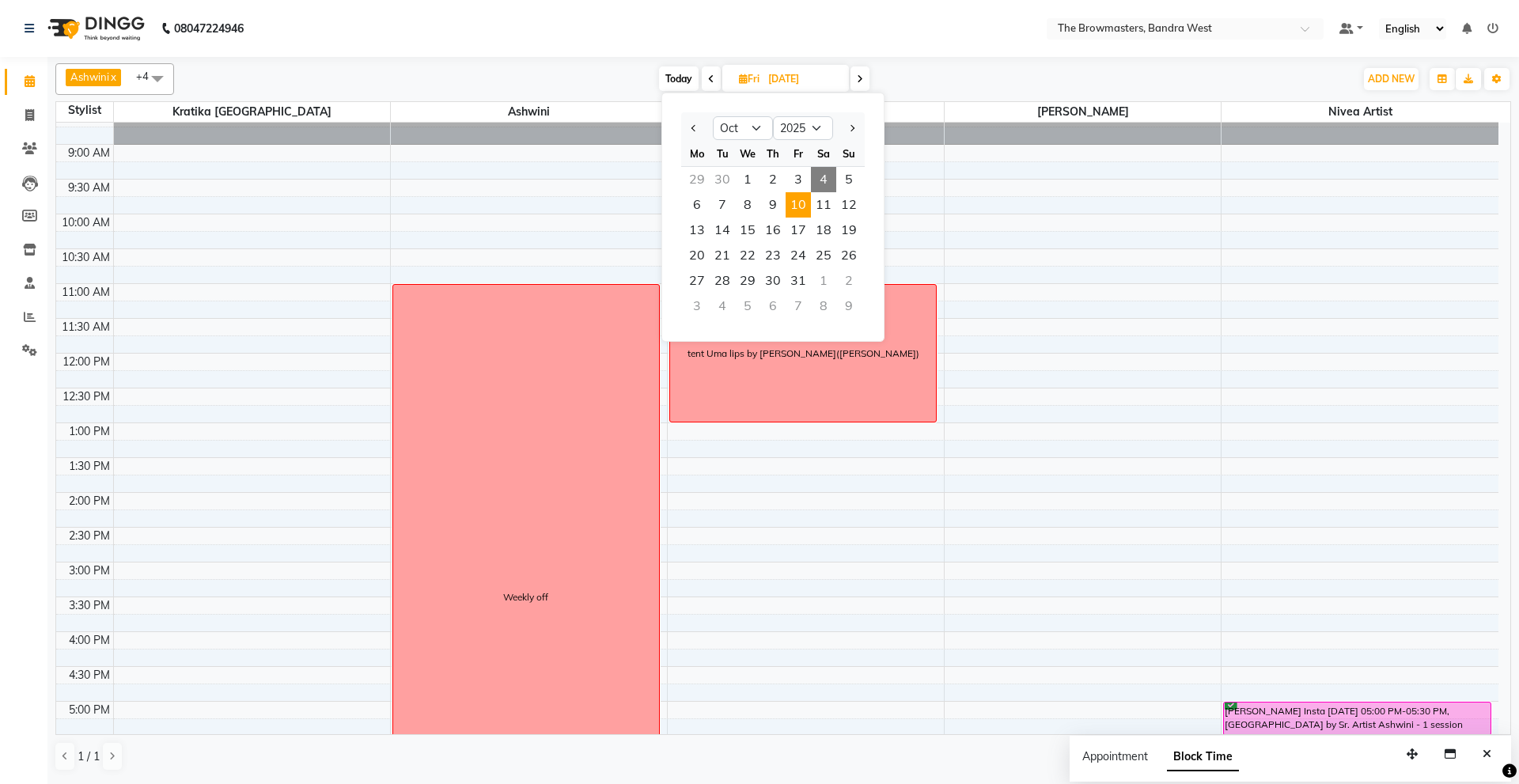
click at [817, 185] on span "4" at bounding box center [823, 179] width 25 height 25
type input "04-10-2025"
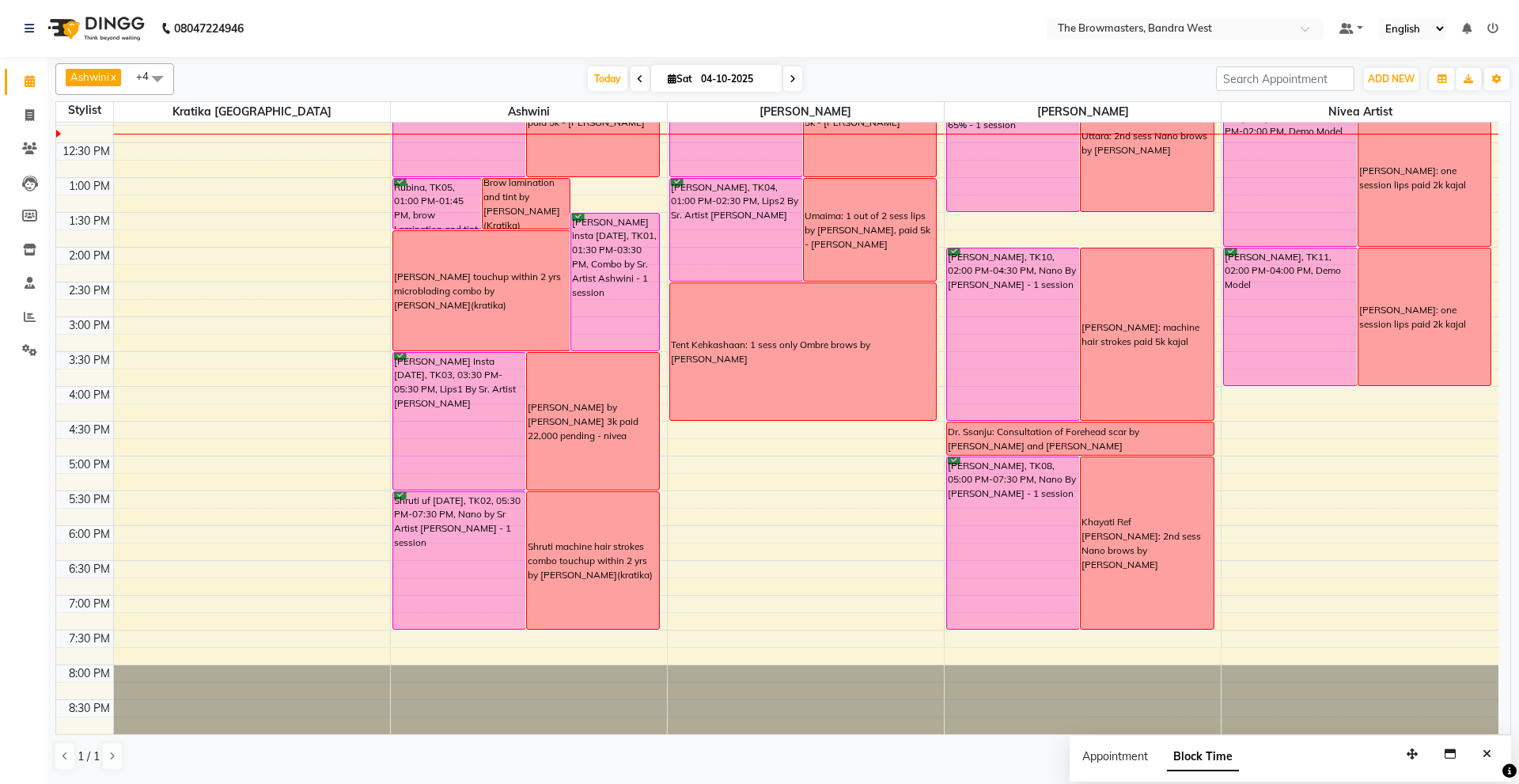
scroll to position [211, 0]
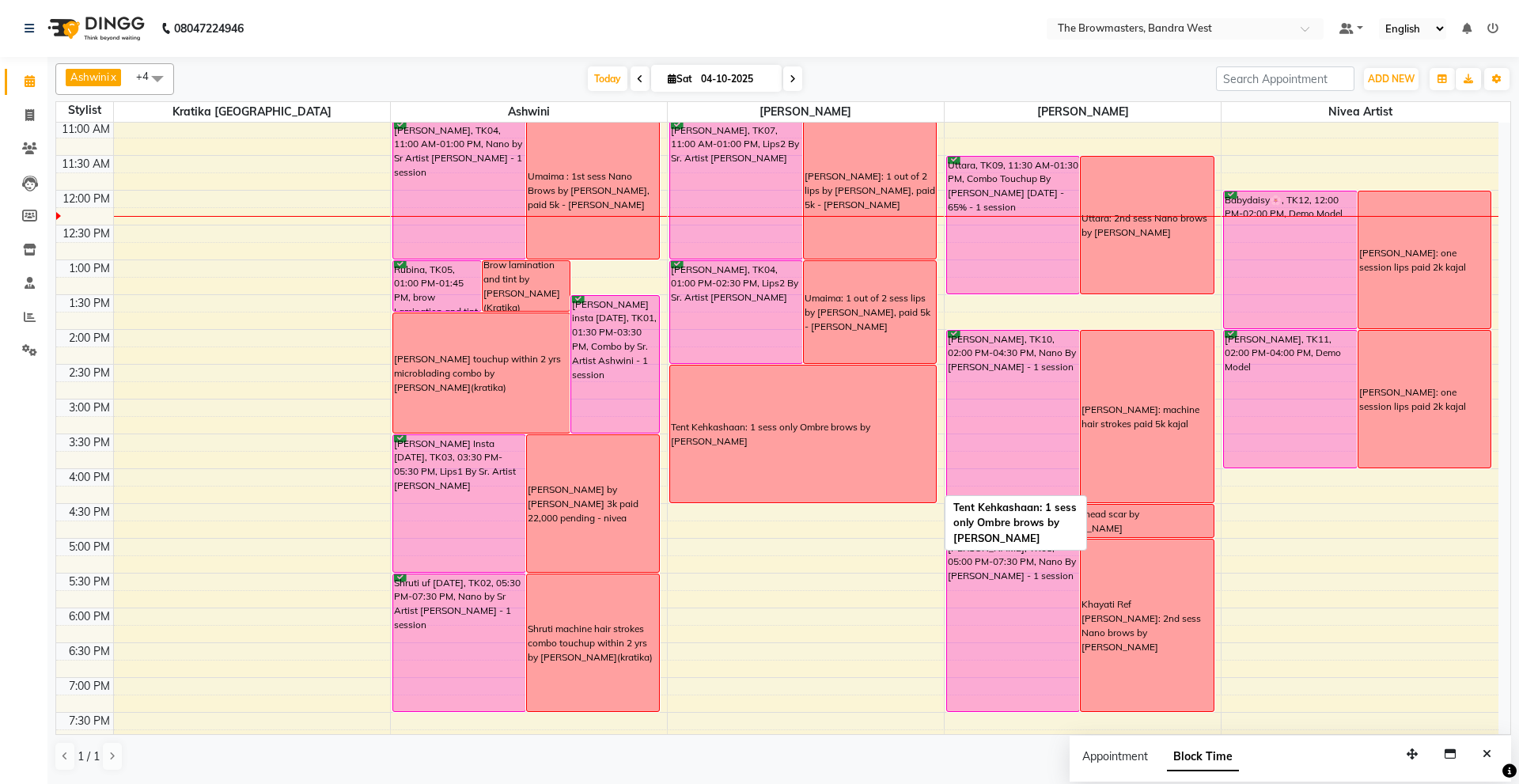
click at [898, 482] on div "Tent Kehkashaan: 1 sess only Ombre brows by Roshni - Uzma" at bounding box center [804, 434] width 266 height 137
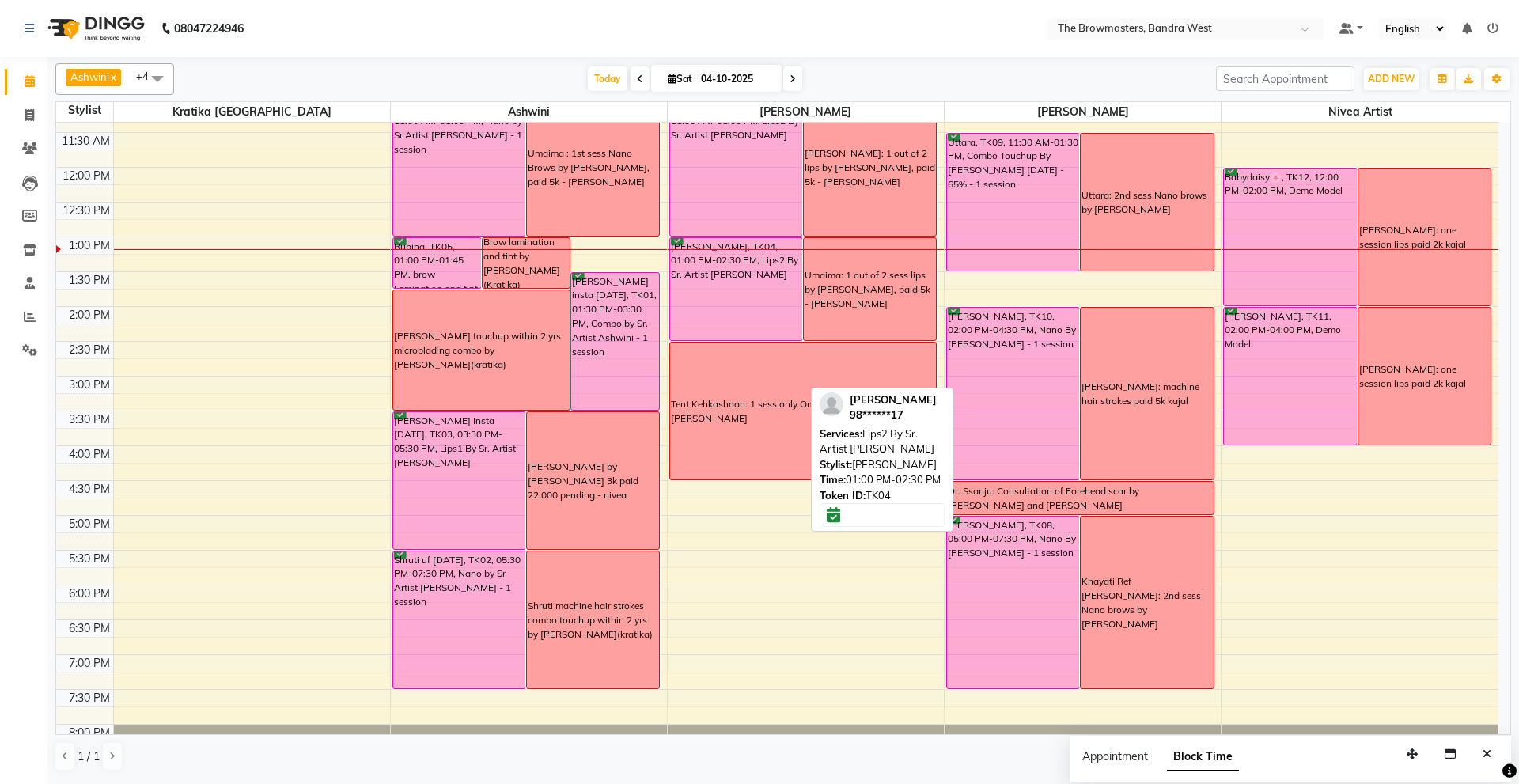
scroll to position [235, 0]
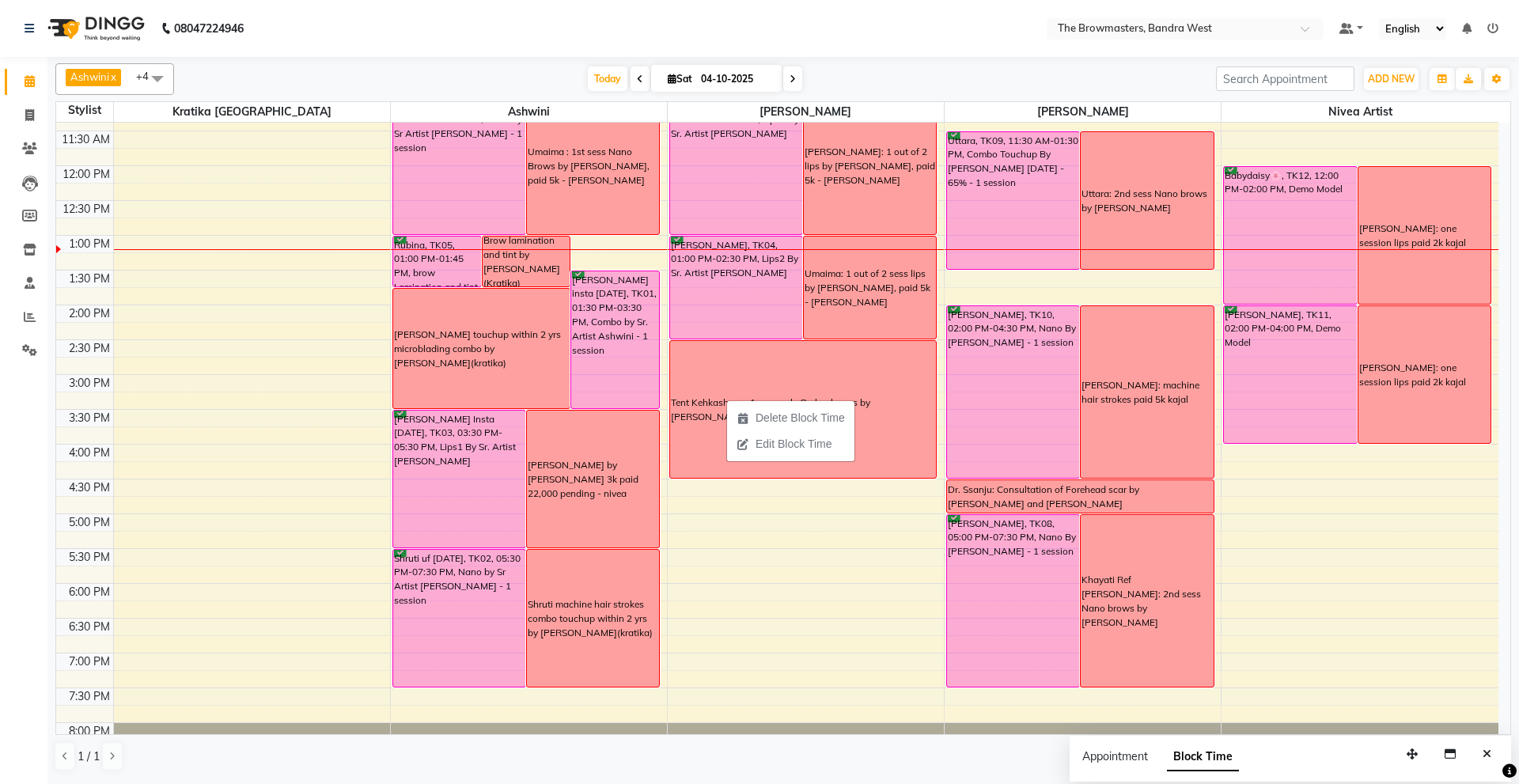
click at [728, 401] on ul "Delete Block Time Edit Block Time" at bounding box center [791, 431] width 129 height 62
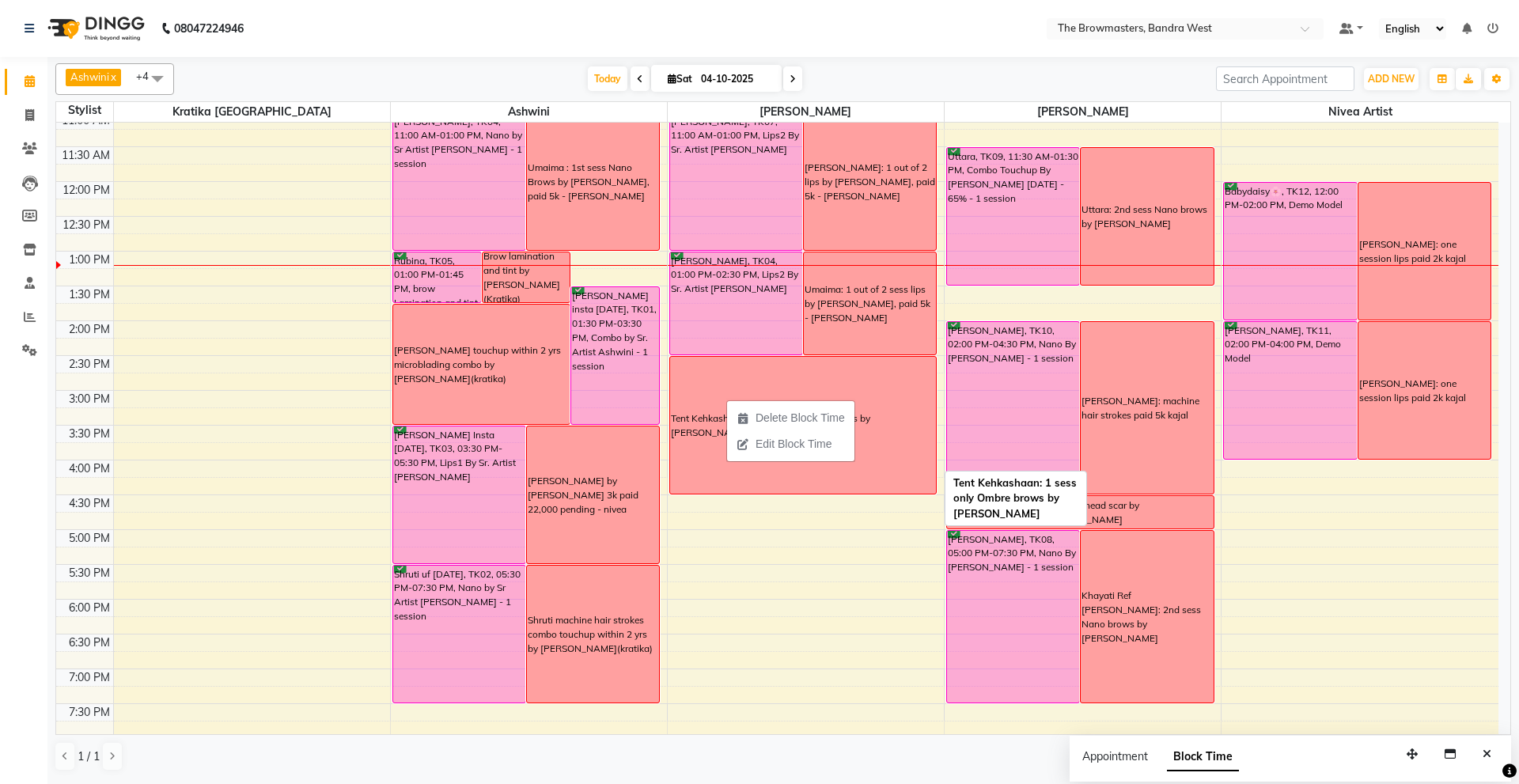
scroll to position [218, 0]
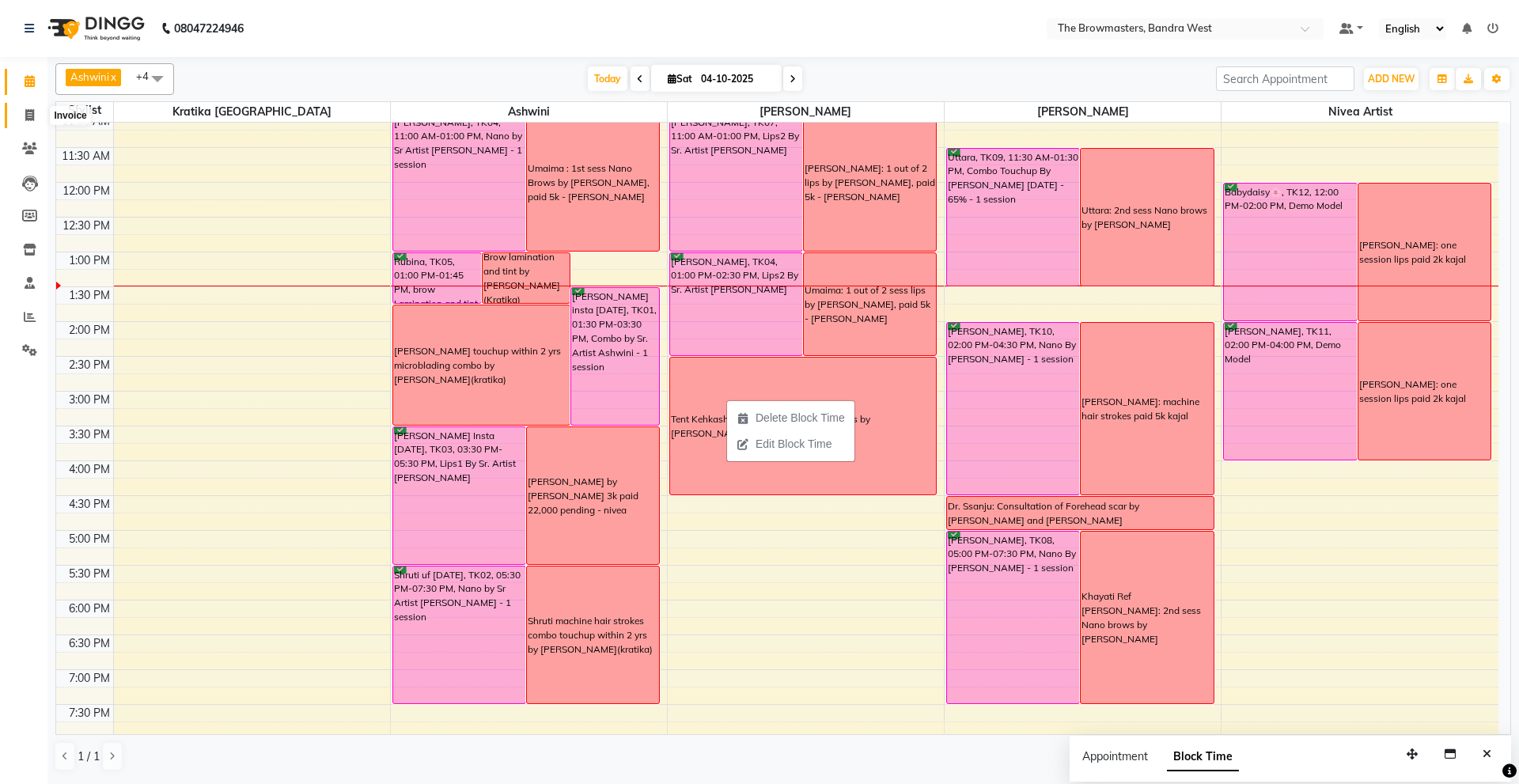
click at [31, 123] on span at bounding box center [29, 116] width 28 height 18
select select "6949"
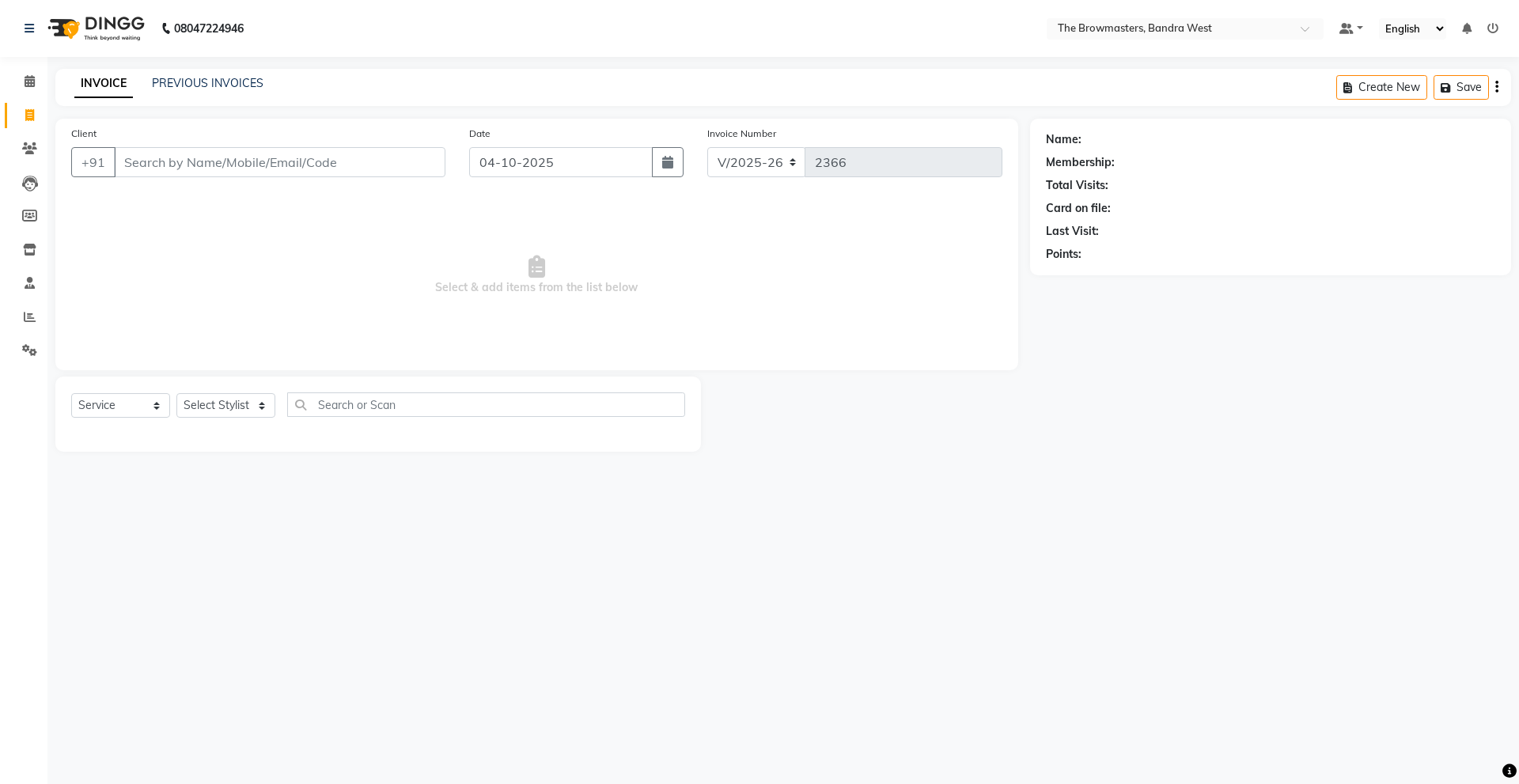
select select "package"
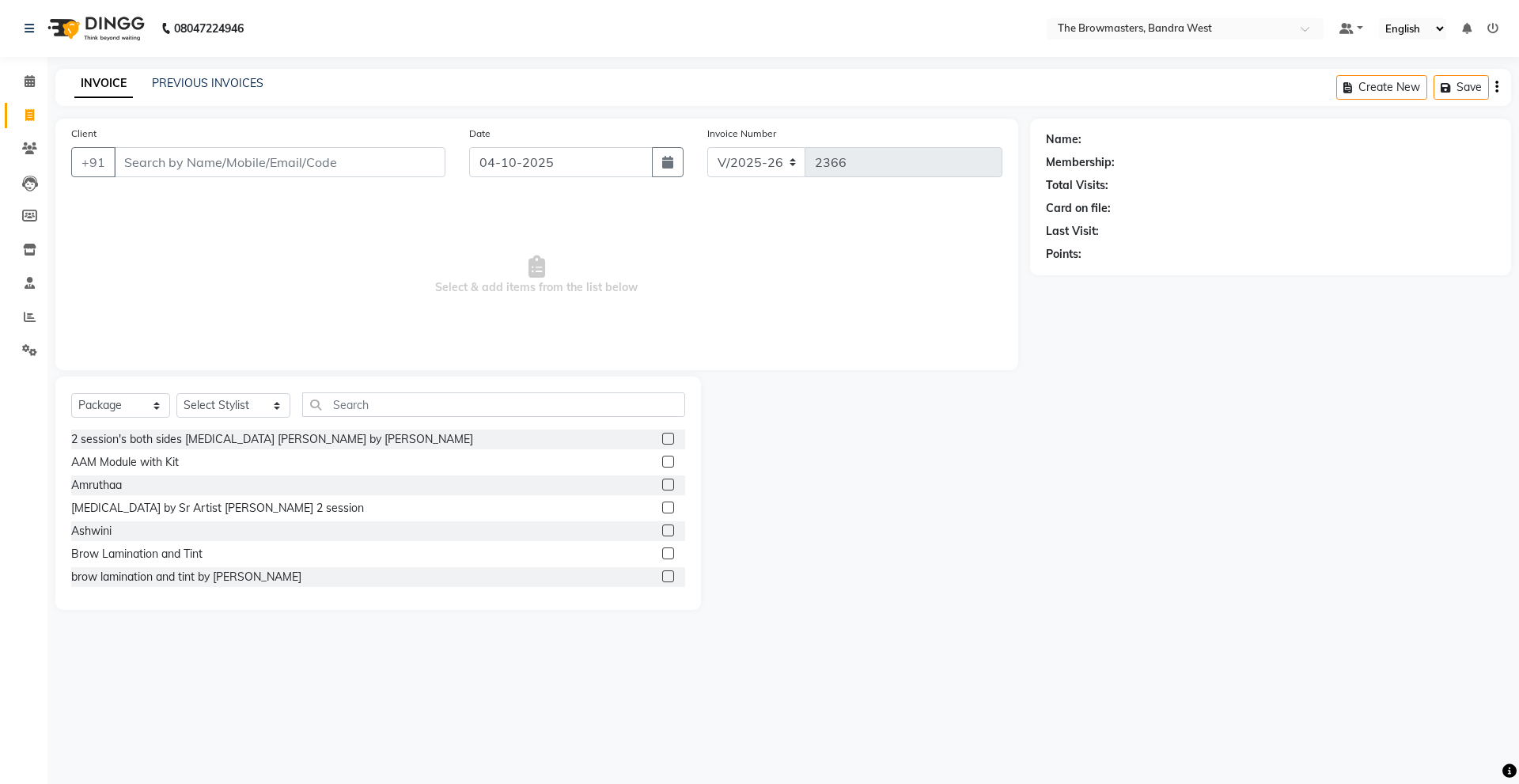
click at [248, 159] on input "Client" at bounding box center [280, 162] width 332 height 30
click at [163, 172] on input "Client" at bounding box center [280, 162] width 332 height 30
click at [29, 76] on icon at bounding box center [29, 81] width 11 height 12
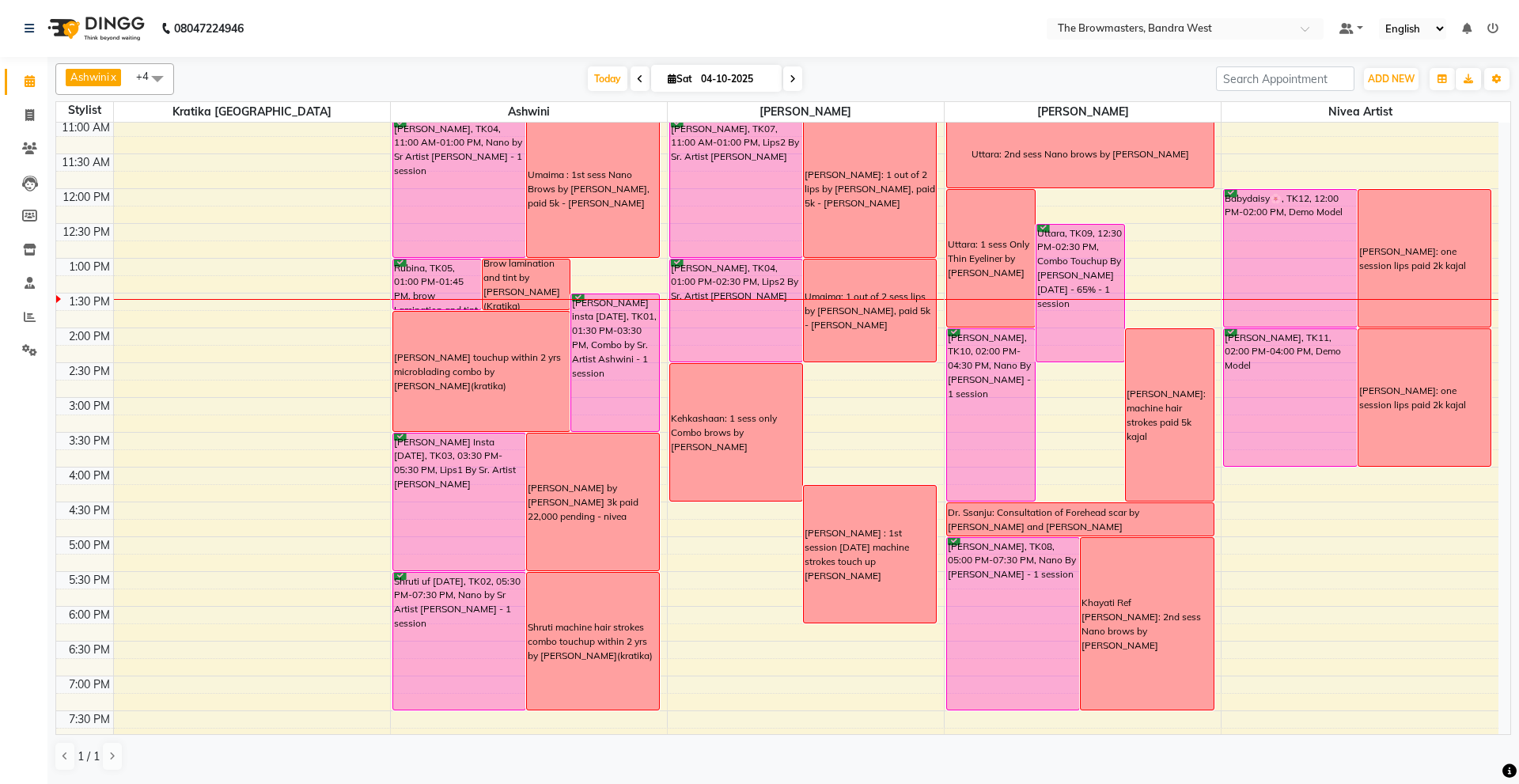
scroll to position [213, 0]
click at [748, 88] on input "04-10-2025" at bounding box center [736, 78] width 79 height 24
select select "10"
select select "2025"
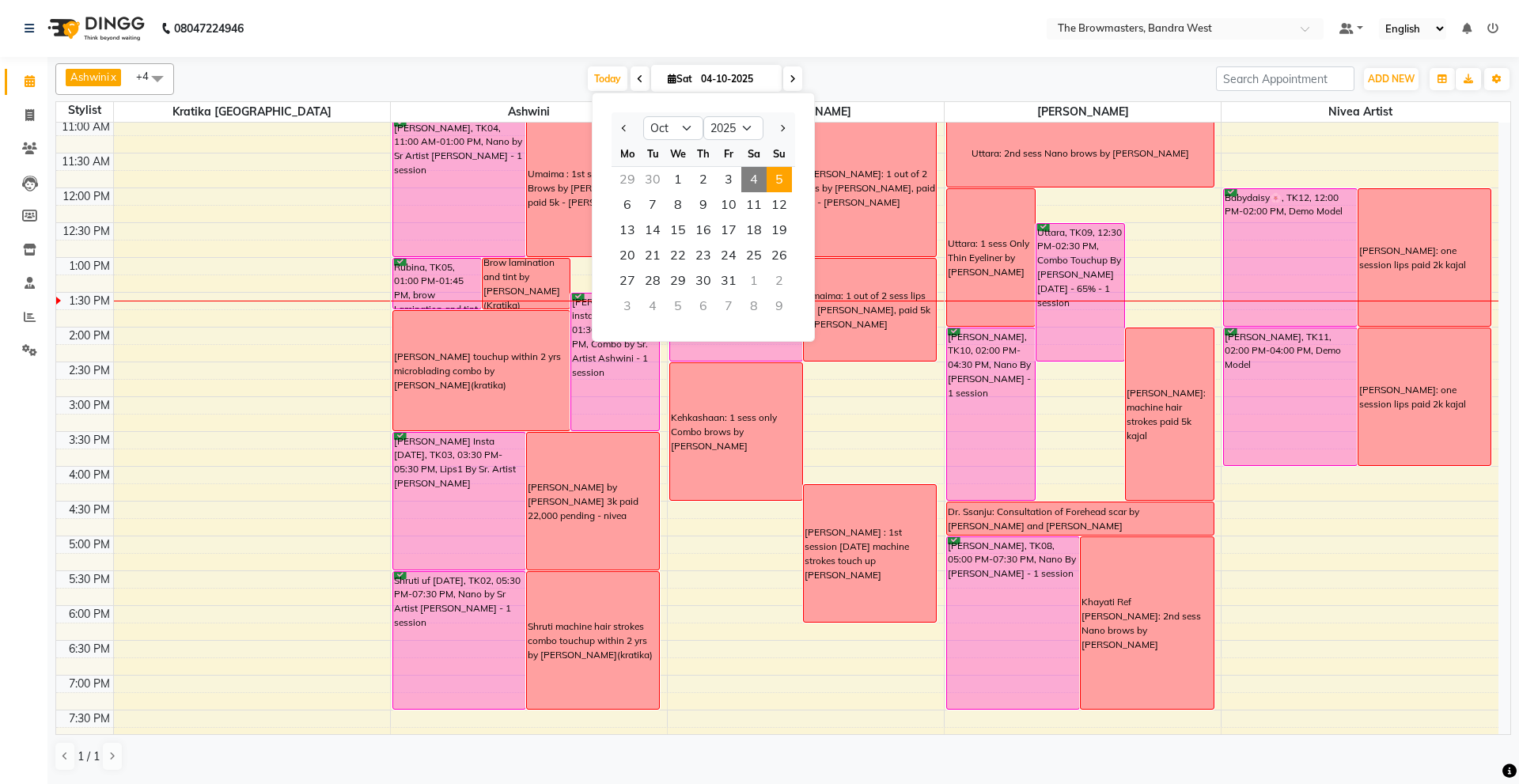
click at [776, 187] on span "5" at bounding box center [779, 179] width 25 height 25
type input "05-10-2025"
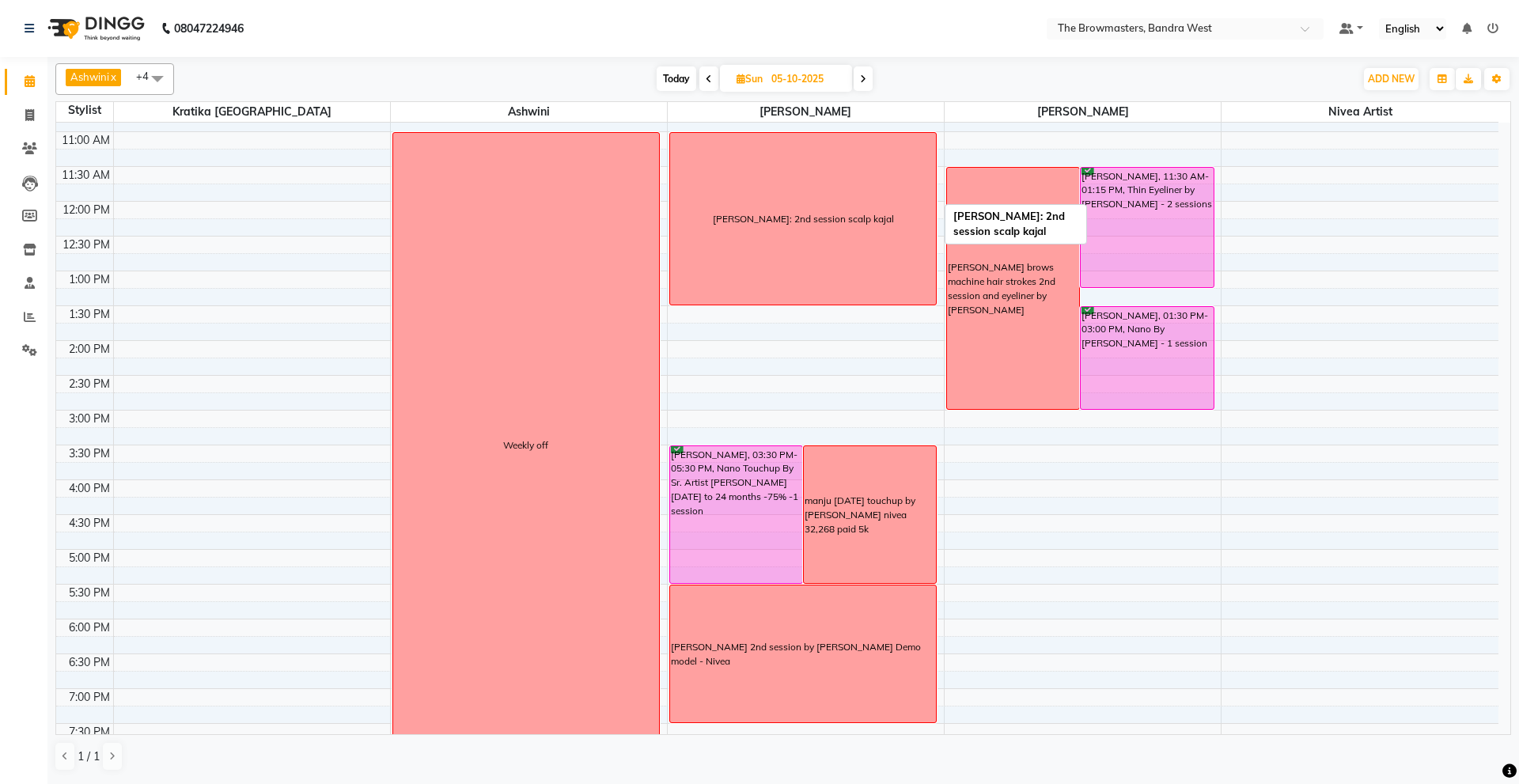
scroll to position [227, 0]
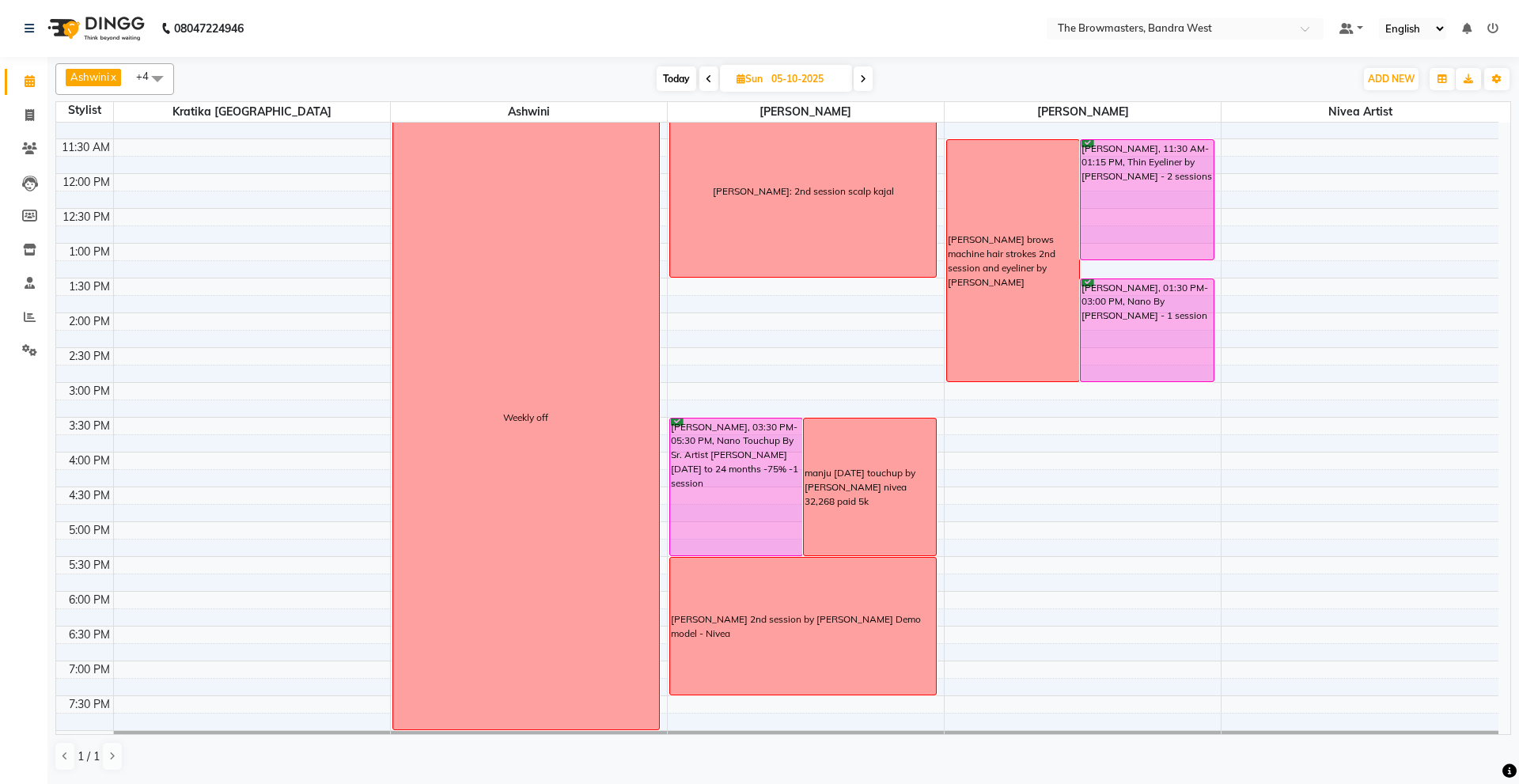
click at [830, 72] on input "05-10-2025" at bounding box center [806, 78] width 79 height 24
select select "10"
select select "2025"
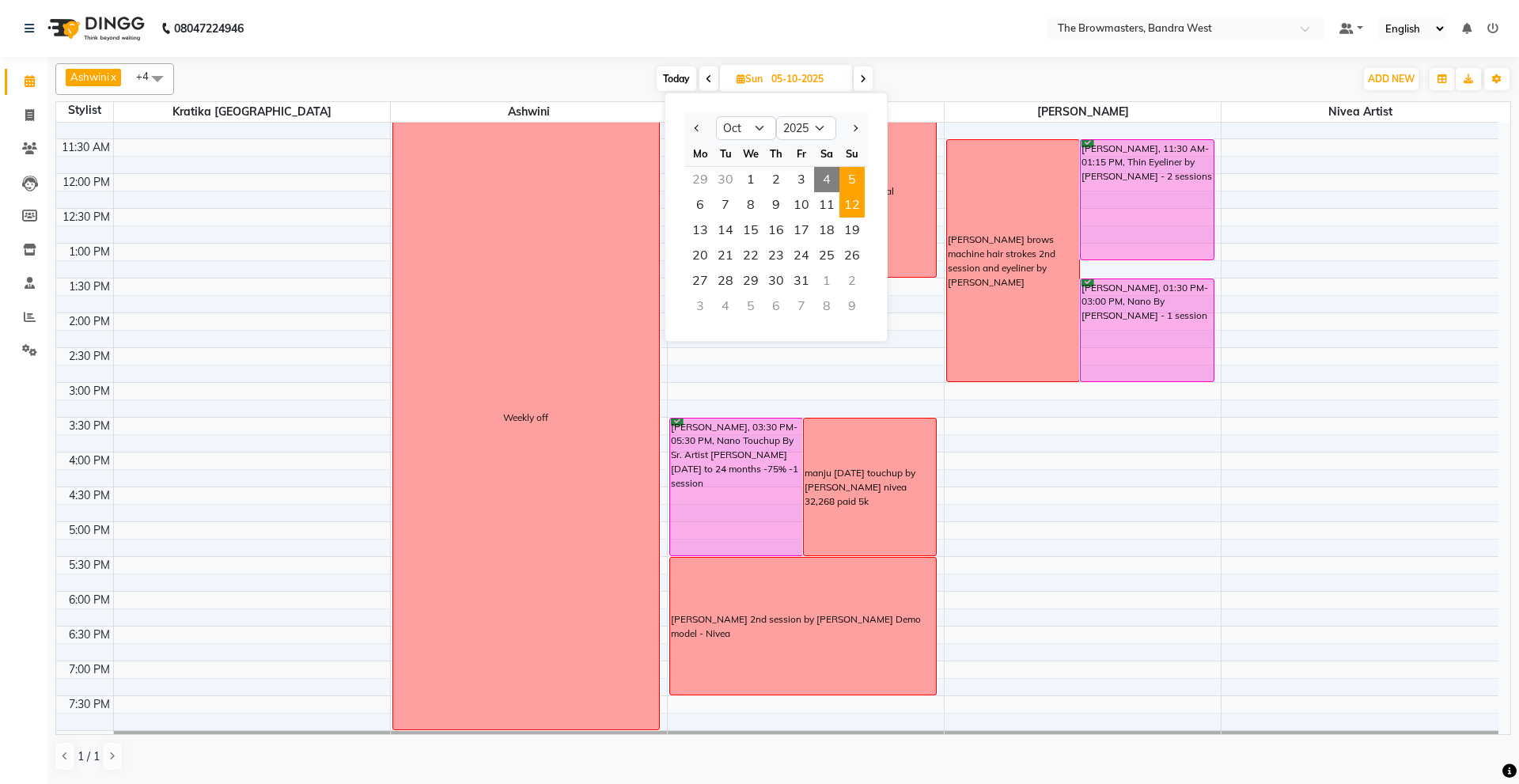
click at [862, 203] on span "12" at bounding box center [852, 204] width 25 height 25
type input "12-10-2025"
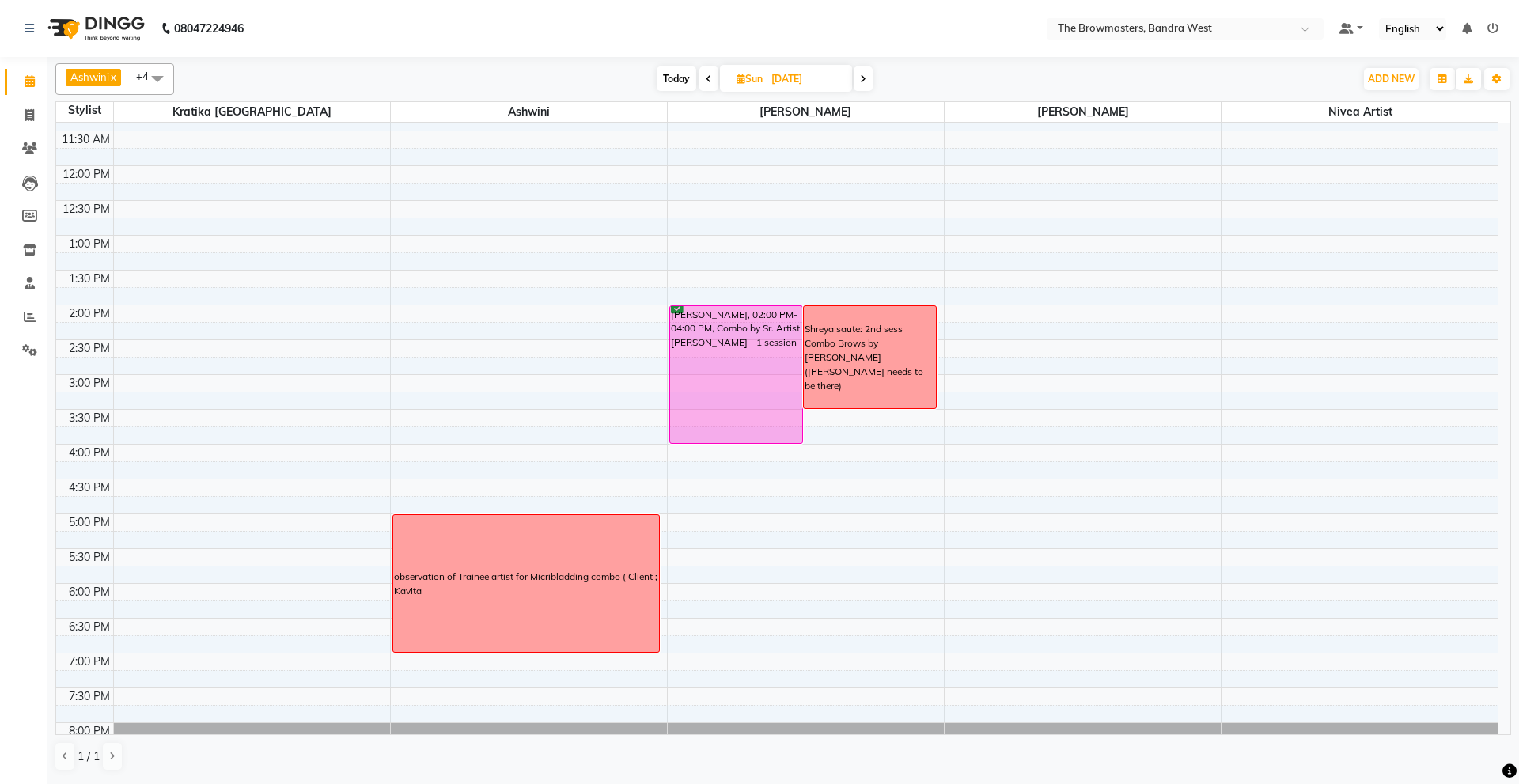
scroll to position [230, 0]
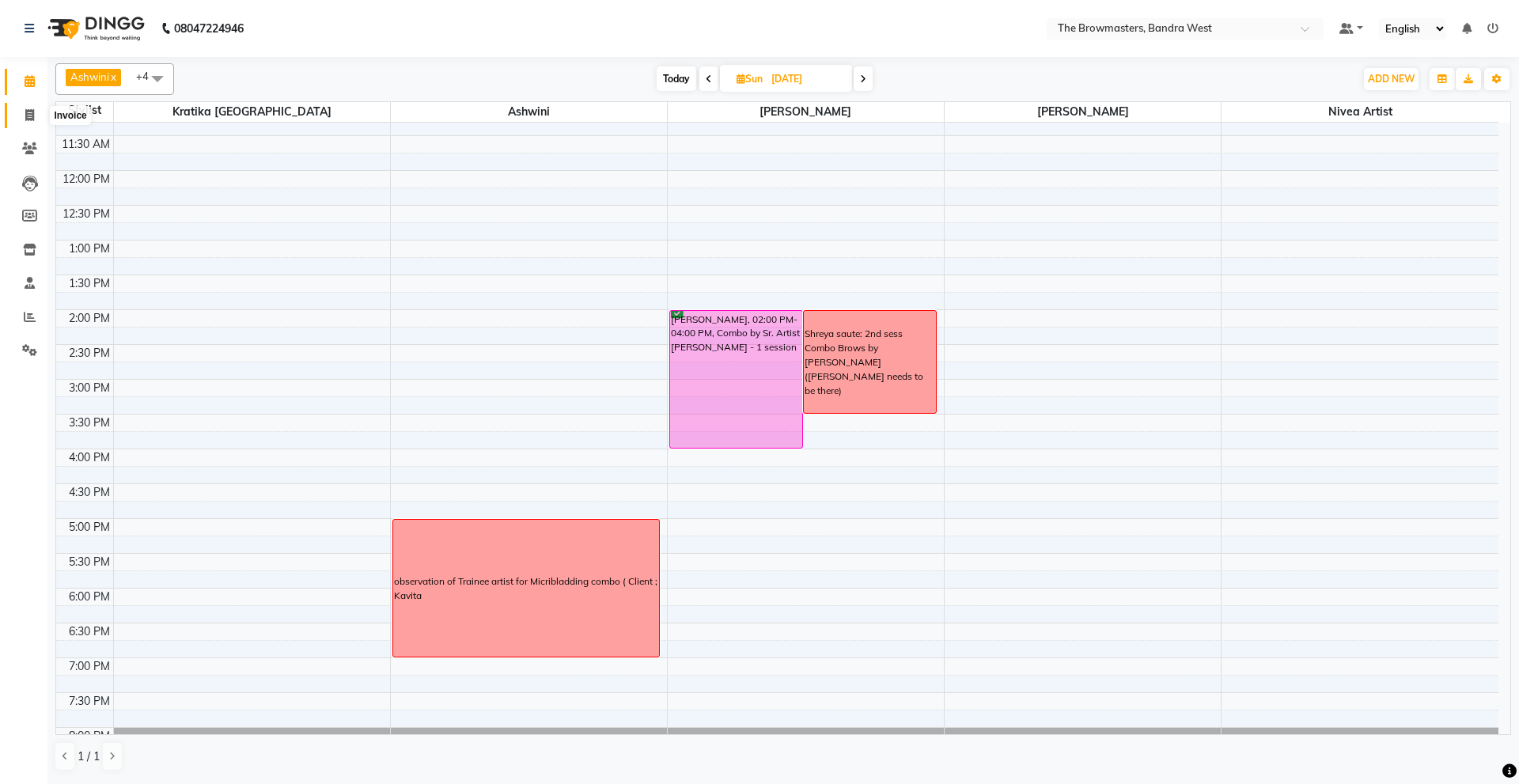
click at [28, 118] on icon at bounding box center [29, 115] width 9 height 12
select select "6949"
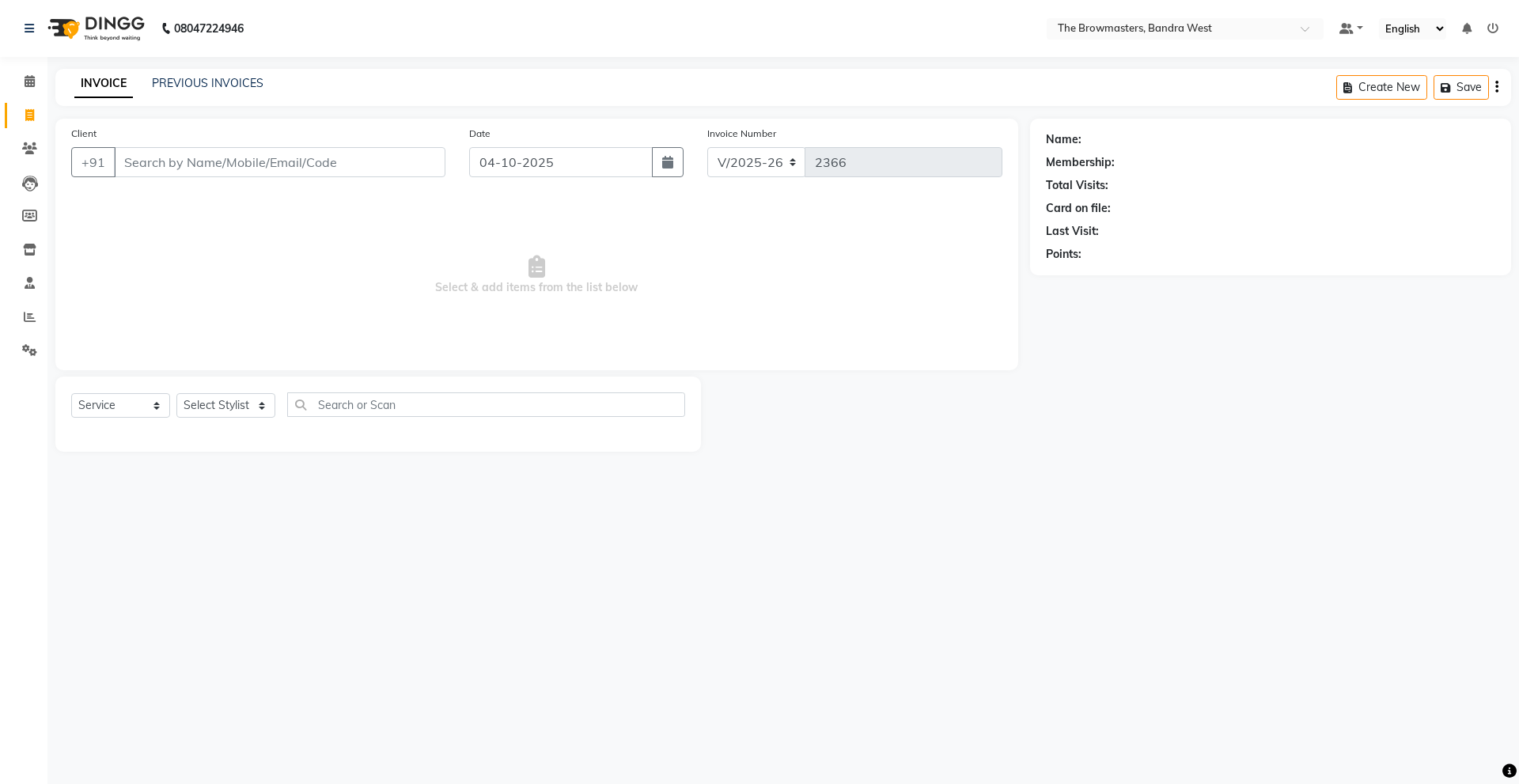
select select "package"
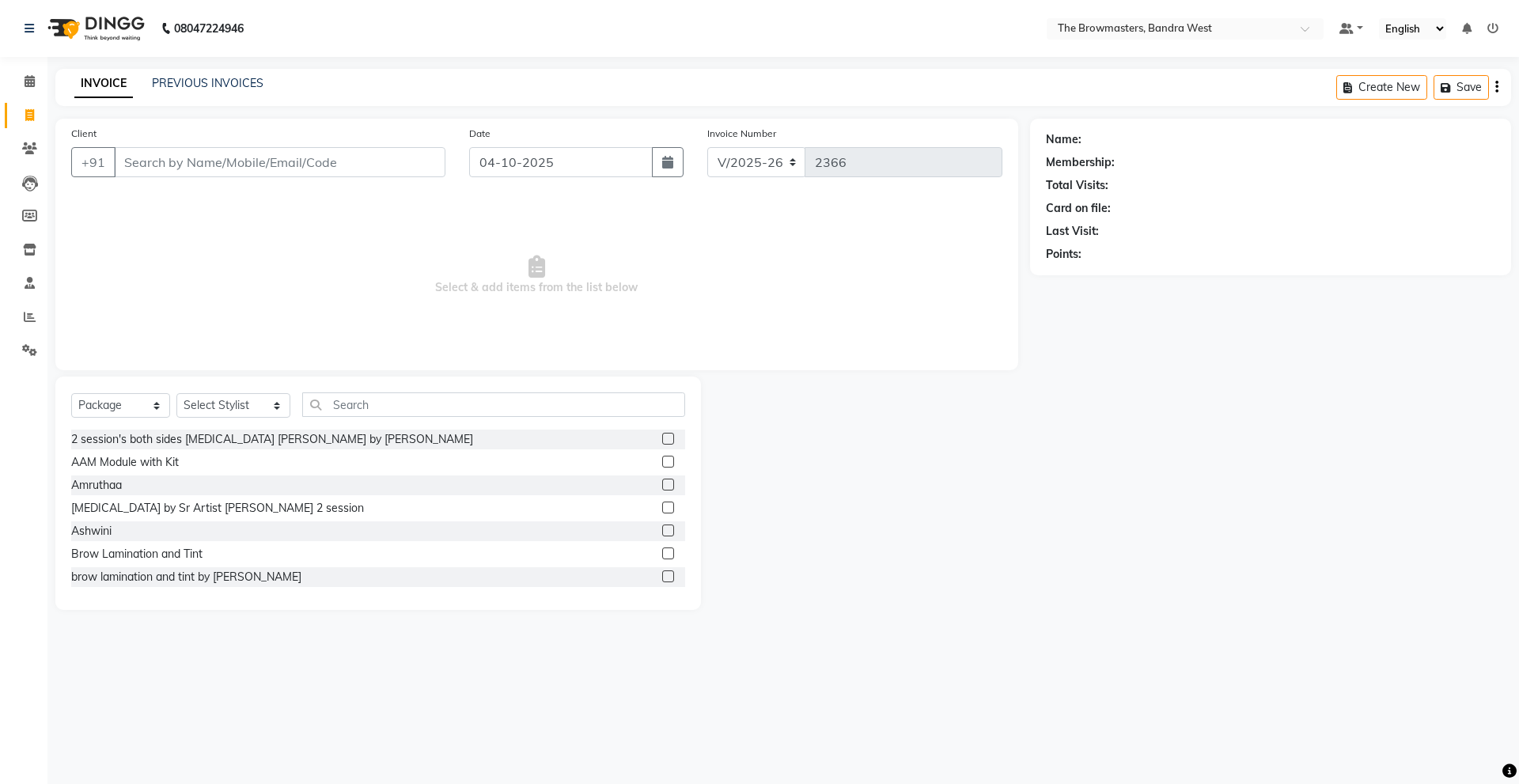
click at [291, 158] on input "Client" at bounding box center [280, 162] width 332 height 30
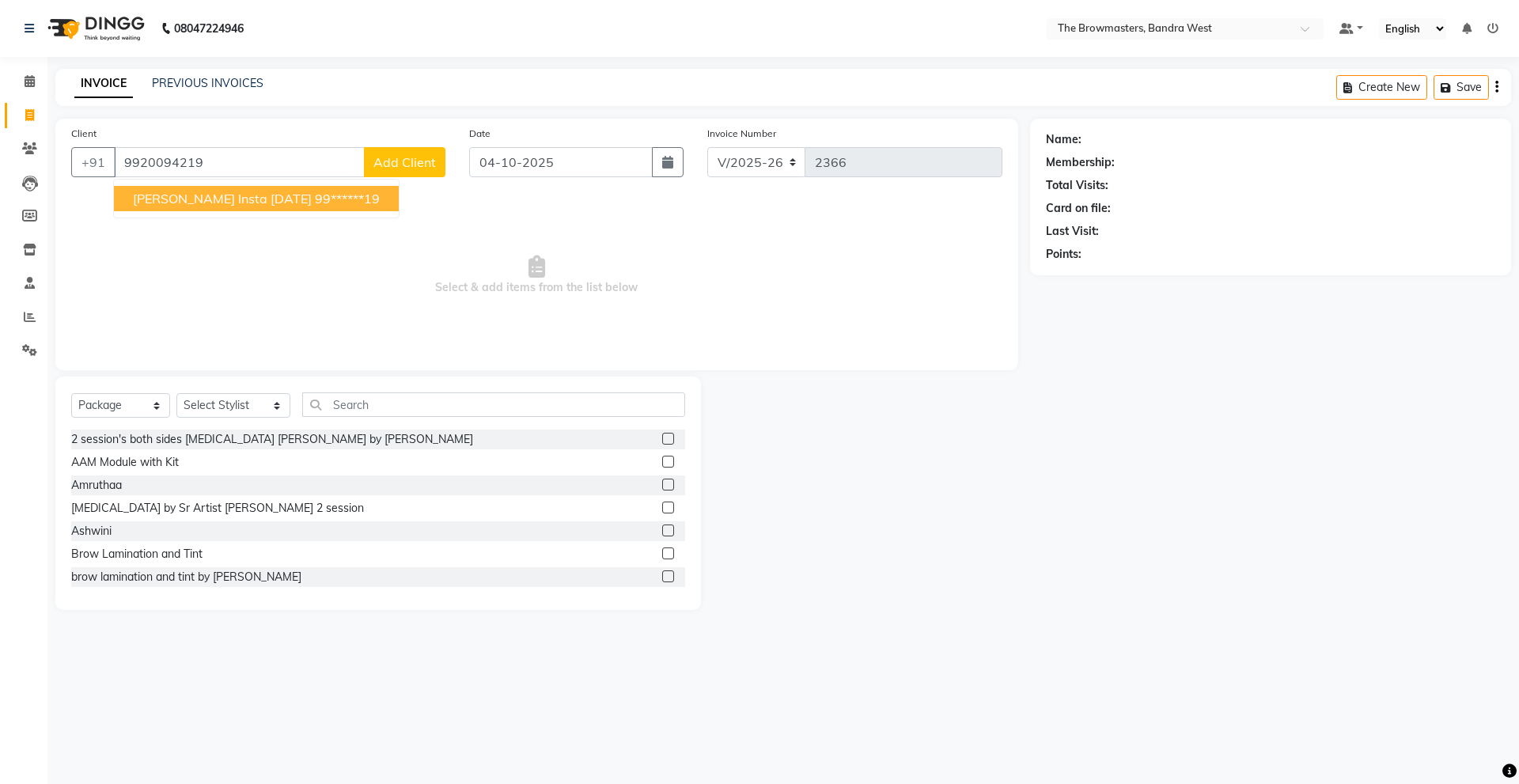
type input "9920094219"
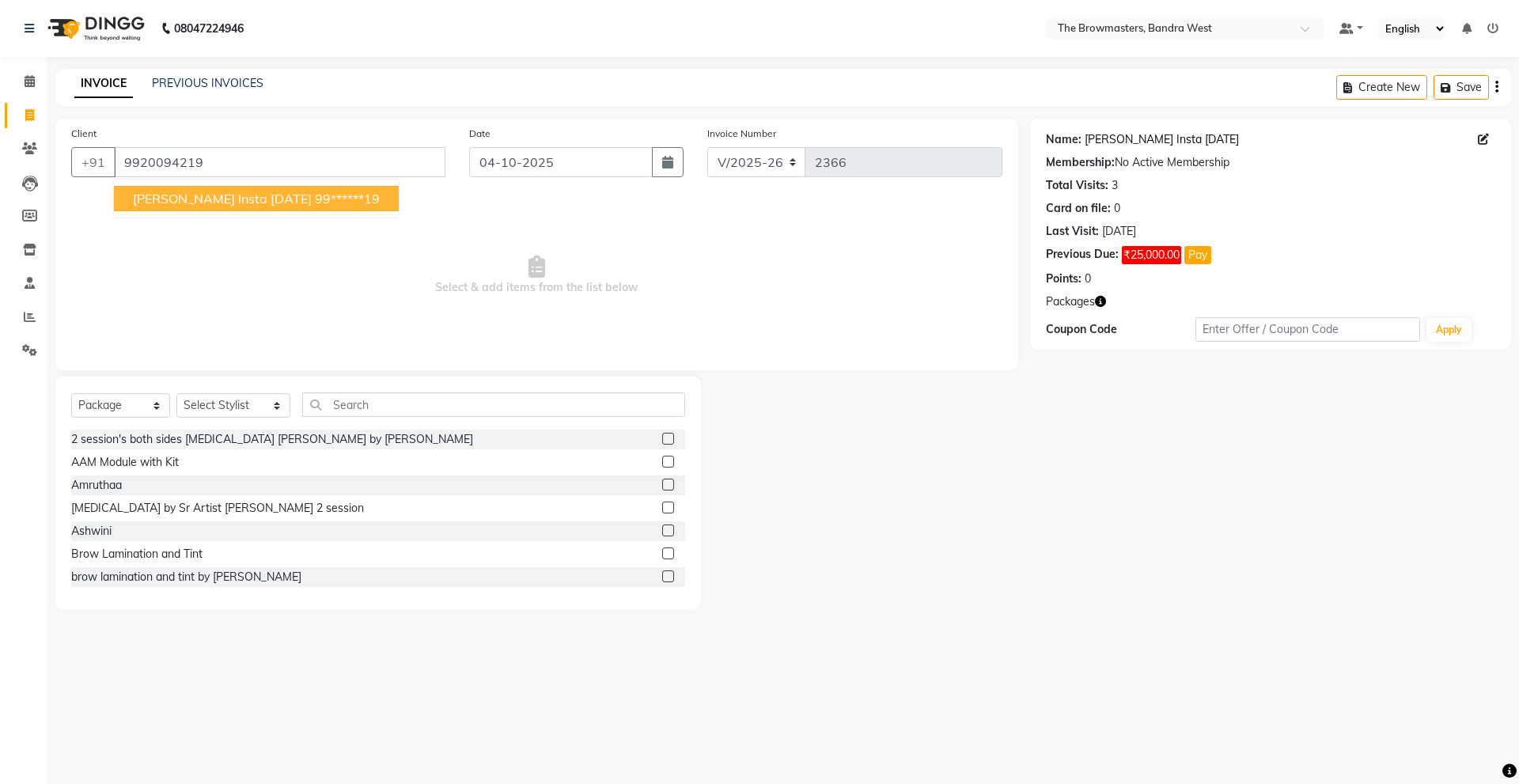
click at [1138, 136] on link "Jaanvi Insta 2aug23" at bounding box center [1161, 140] width 154 height 16
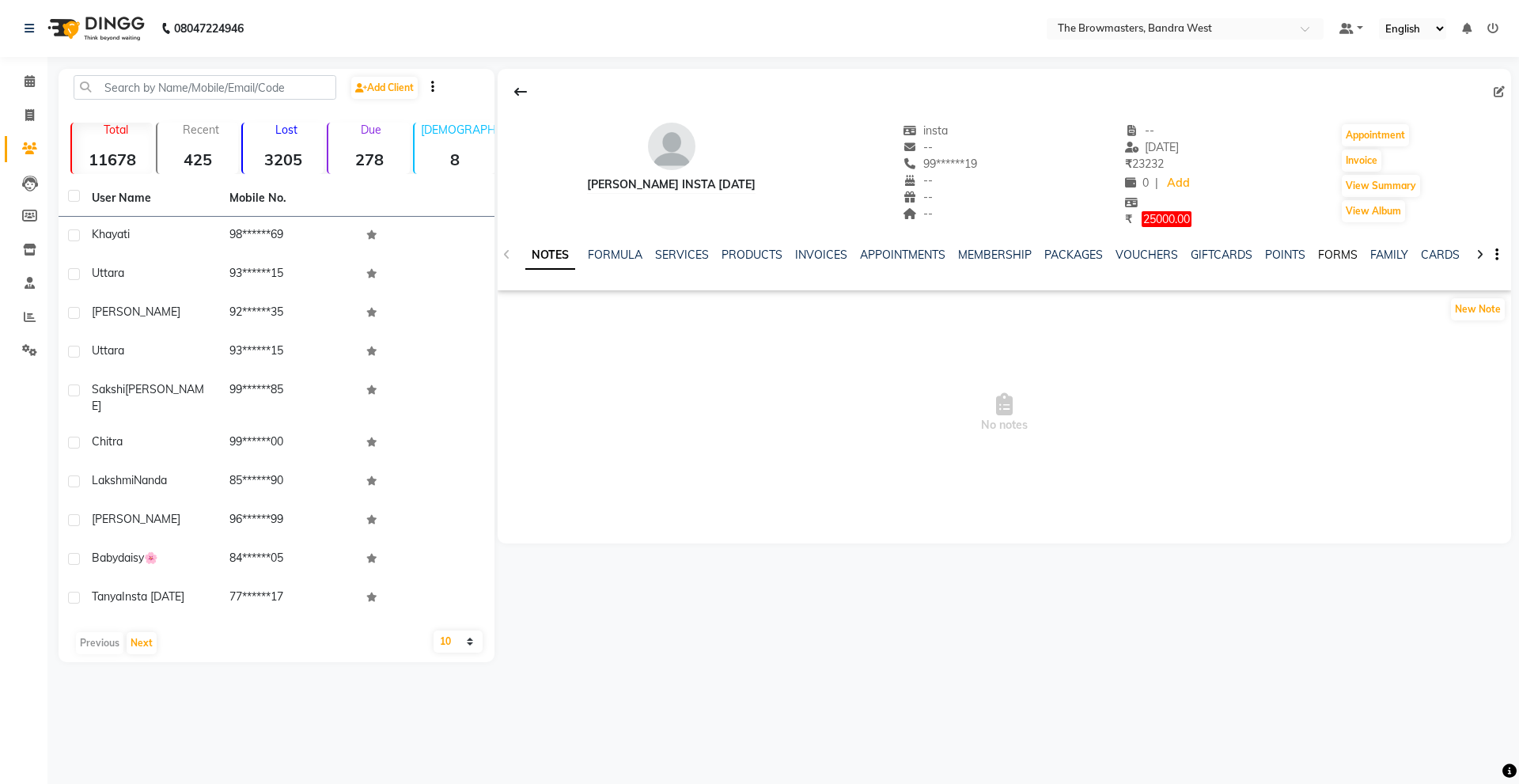
click at [1335, 253] on link "FORMS" at bounding box center [1338, 254] width 39 height 14
click at [572, 305] on button "Request New Form" at bounding box center [554, 309] width 114 height 24
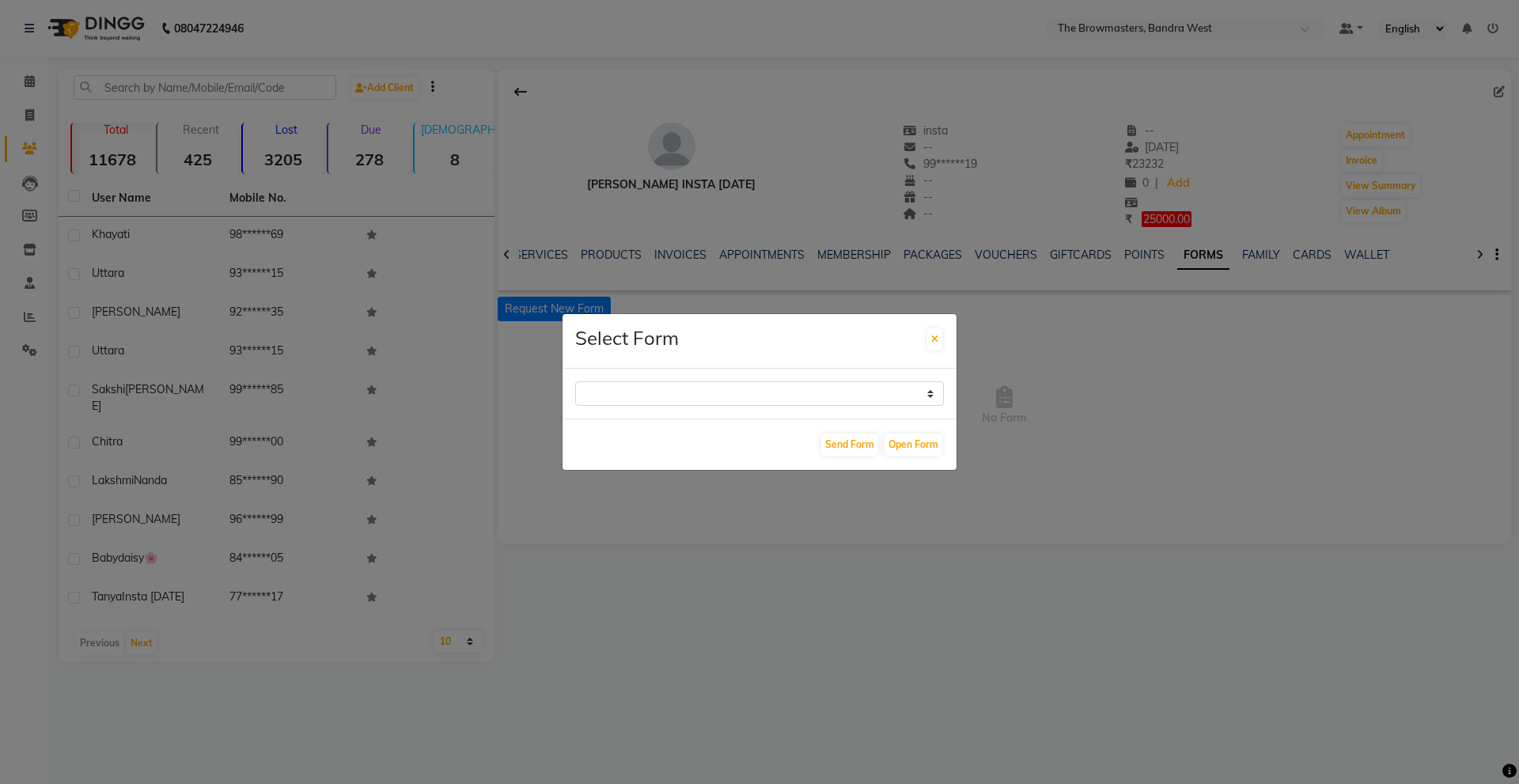
click at [714, 381] on div "Paramedical Consent Form Lips Consent Form Eyeliner Consent Form Brows Consent …" at bounding box center [760, 394] width 394 height 50
click at [717, 404] on select "Paramedical Consent Form Lips Consent Form Eyeliner Consent Form Brows Consent …" at bounding box center [760, 394] width 369 height 24
select select "206"
click at [575, 381] on select "Paramedical Consent Form Lips Consent Form Eyeliner Consent Form Brows Consent …" at bounding box center [760, 394] width 369 height 24
click at [844, 443] on button "Send Form" at bounding box center [850, 444] width 57 height 22
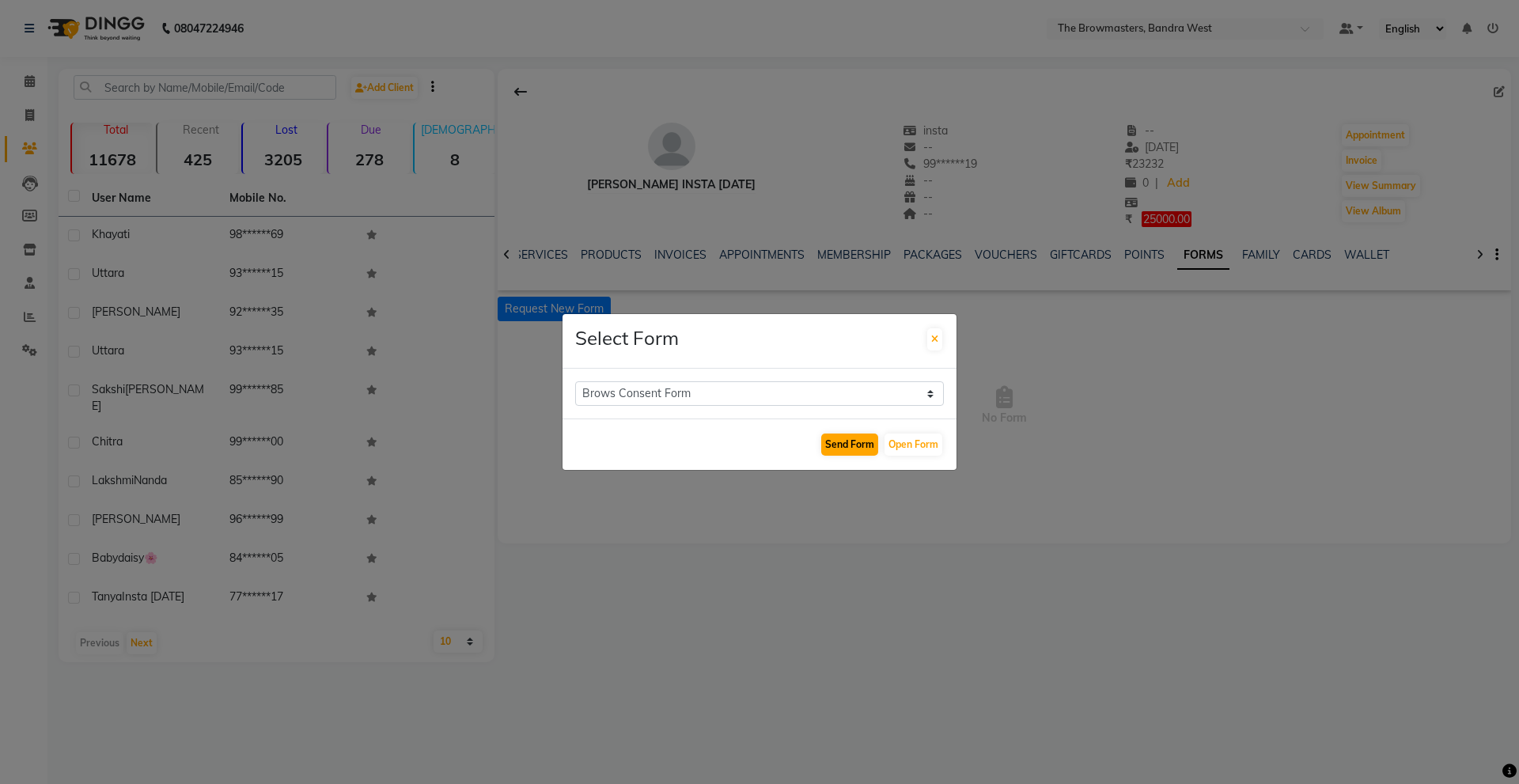
select select
